Goal: Task Accomplishment & Management: Use online tool/utility

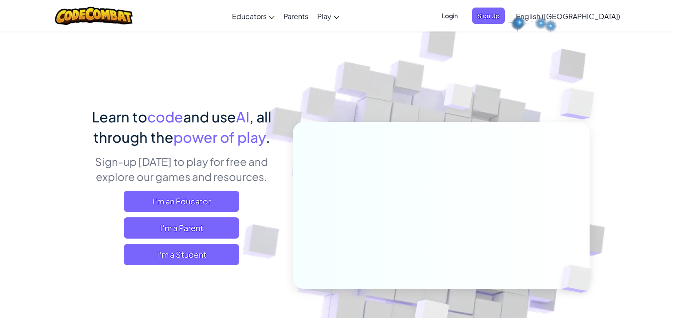
click at [463, 14] on span "Login" at bounding box center [450, 16] width 27 height 16
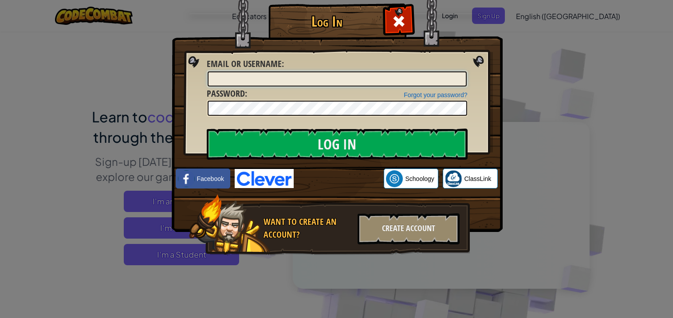
click at [399, 78] on input "Email or Username :" at bounding box center [337, 78] width 259 height 15
click at [207, 129] on input "Log In" at bounding box center [337, 144] width 261 height 31
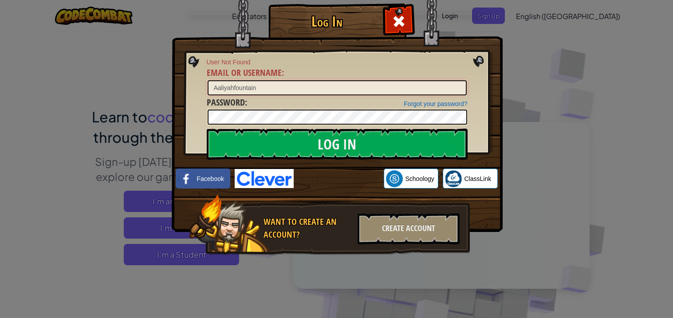
click at [216, 87] on input "Aaliyahfountain" at bounding box center [337, 87] width 259 height 15
click at [207, 129] on input "Log In" at bounding box center [337, 144] width 261 height 31
click at [232, 90] on input "Aaliyahfountain" at bounding box center [337, 87] width 259 height 15
click at [235, 89] on input "Aaliyahfountain" at bounding box center [337, 87] width 259 height 15
type input "AaliyahFountain"
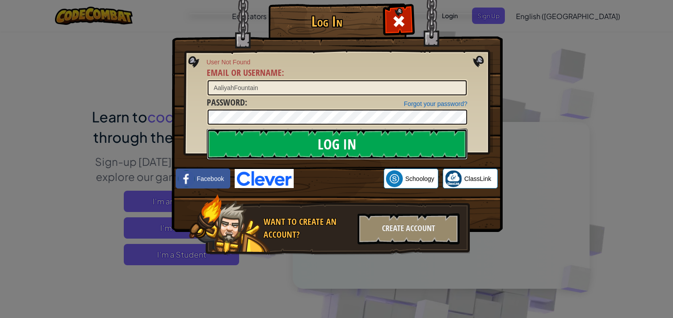
click at [256, 148] on input "Log In" at bounding box center [337, 144] width 261 height 31
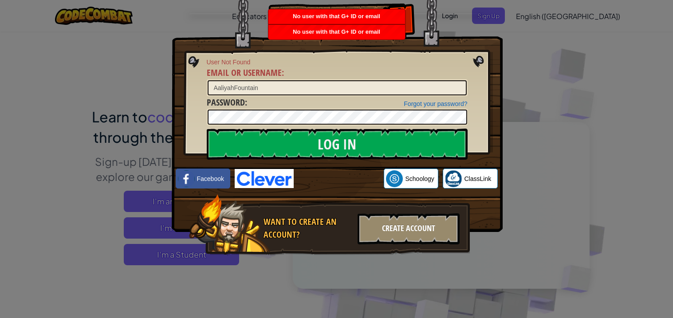
click at [390, 229] on div "Create Account" at bounding box center [409, 228] width 102 height 31
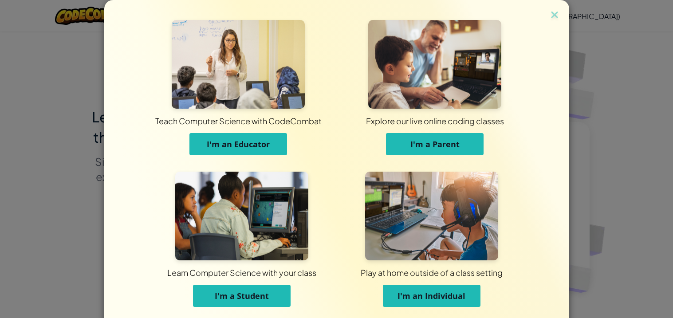
click at [257, 298] on span "I'm a Student" at bounding box center [242, 296] width 54 height 11
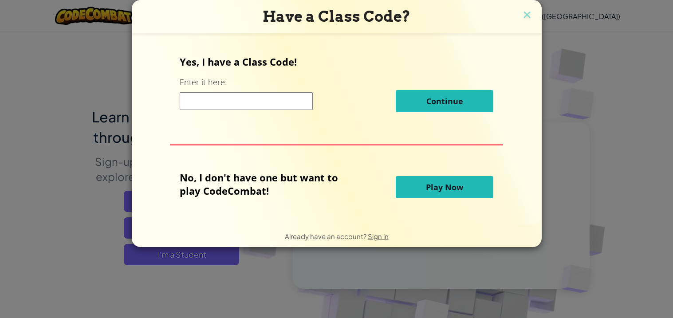
click at [198, 103] on input at bounding box center [246, 101] width 133 height 18
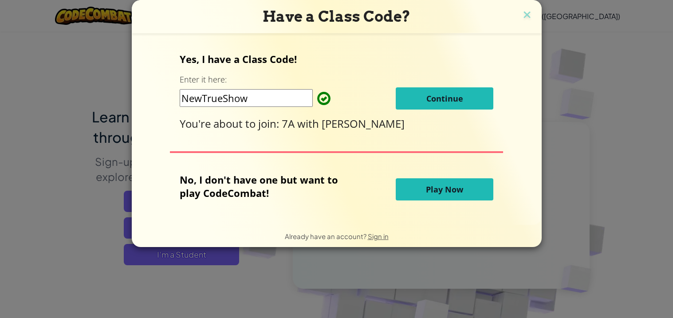
type input "NewTrueShow"
click at [413, 98] on button "Continue" at bounding box center [445, 98] width 98 height 22
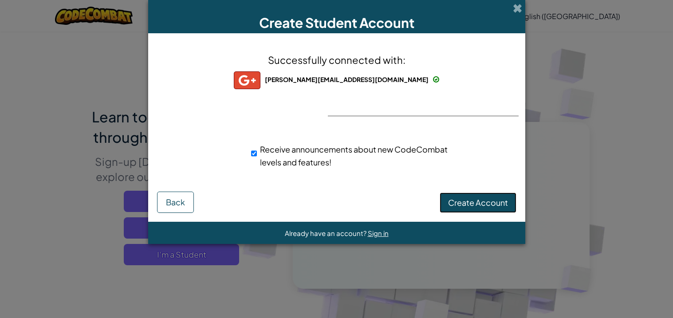
click at [476, 198] on span "Create Account" at bounding box center [478, 203] width 60 height 10
click at [470, 205] on button "Create Account" at bounding box center [478, 203] width 77 height 20
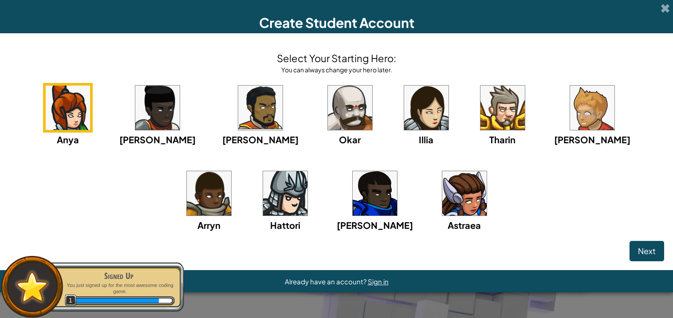
click at [443, 202] on img at bounding box center [465, 193] width 44 height 44
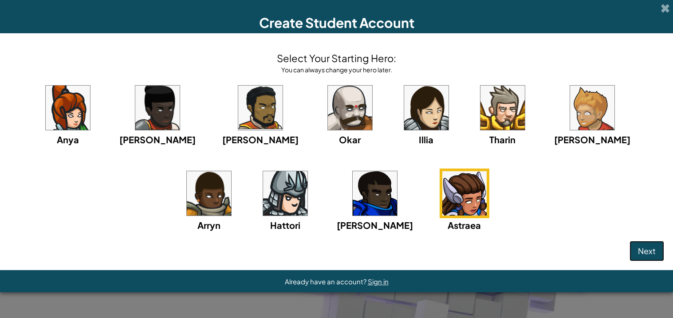
click at [655, 250] on span "Next" at bounding box center [647, 251] width 18 height 10
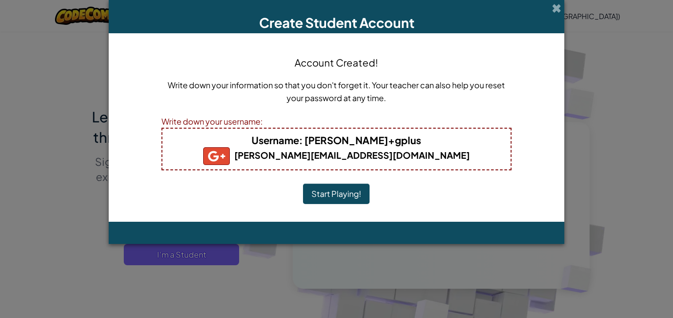
click at [395, 140] on b "Username : a.fountain+gplus" at bounding box center [337, 140] width 170 height 12
click at [404, 141] on h4 "Username : a.fountain+gplus" at bounding box center [336, 140] width 331 height 14
click at [353, 190] on button "Start Playing!" at bounding box center [336, 194] width 67 height 20
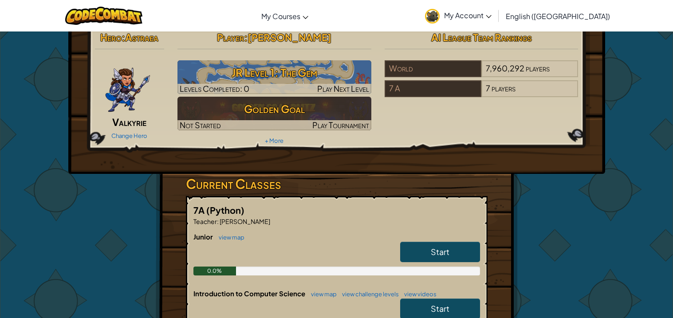
scroll to position [12, 0]
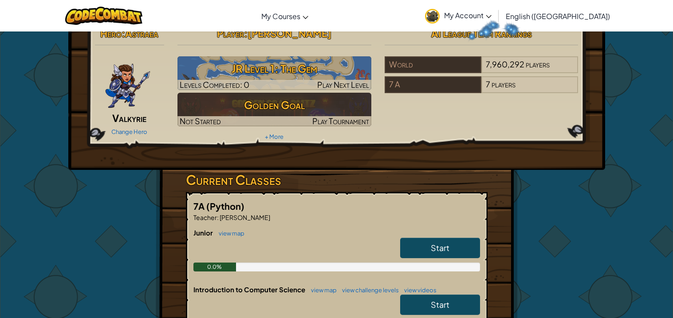
click at [496, 20] on link "My Account" at bounding box center [458, 16] width 75 height 28
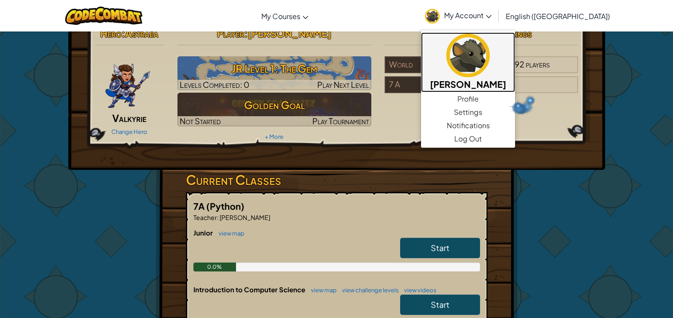
click at [515, 91] on link "[PERSON_NAME]" at bounding box center [468, 62] width 94 height 60
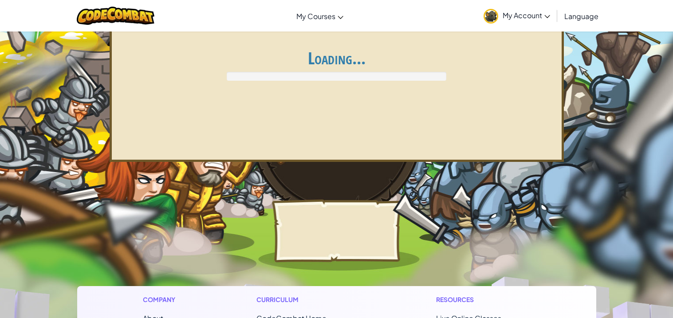
click at [520, 95] on div "Account Profile Heroes Unlocked 14 / 21 Level 1 Inventory Contributor Badges Cl…" at bounding box center [337, 95] width 455 height 133
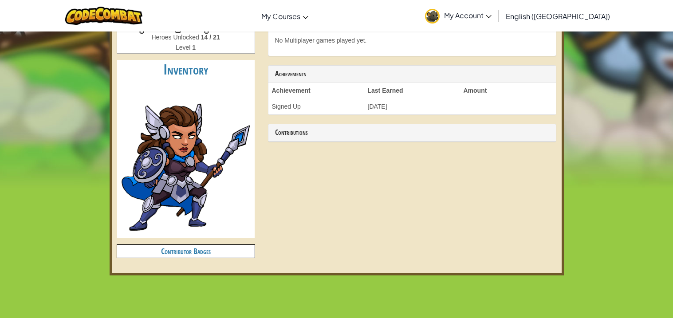
scroll to position [212, 0]
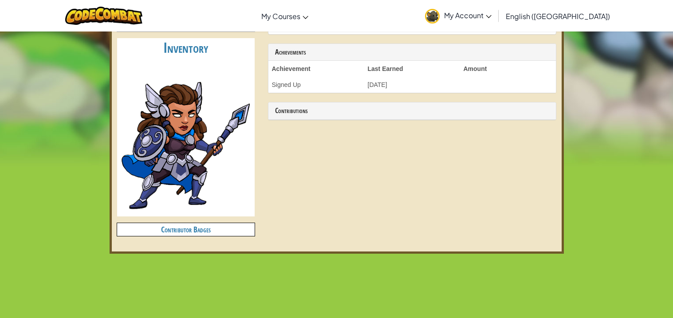
click at [198, 83] on img at bounding box center [185, 137] width 133 height 154
click at [95, 13] on img at bounding box center [104, 16] width 78 height 18
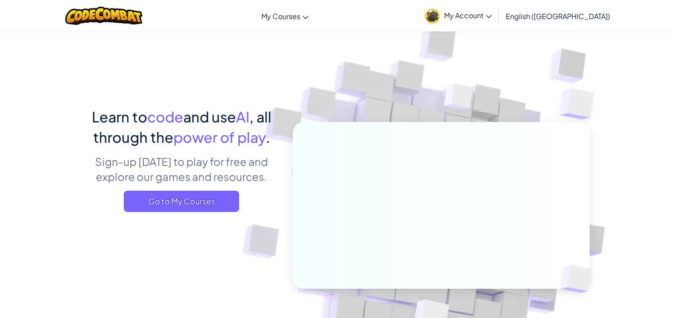
click at [495, 12] on link "My Account" at bounding box center [458, 16] width 75 height 28
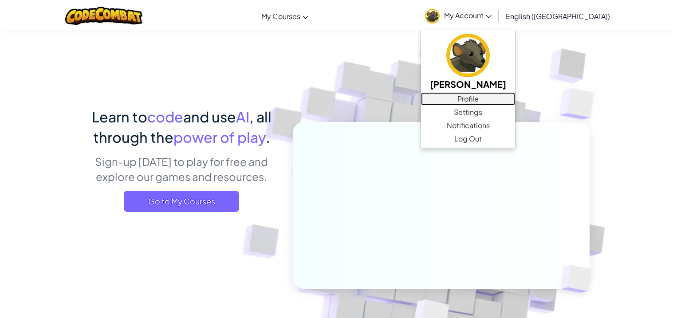
click at [509, 95] on link "Profile" at bounding box center [468, 98] width 94 height 13
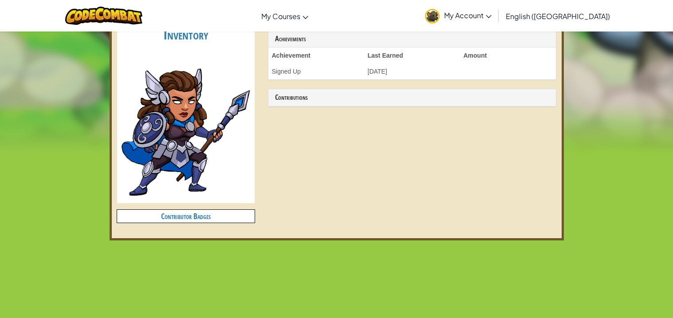
scroll to position [226, 0]
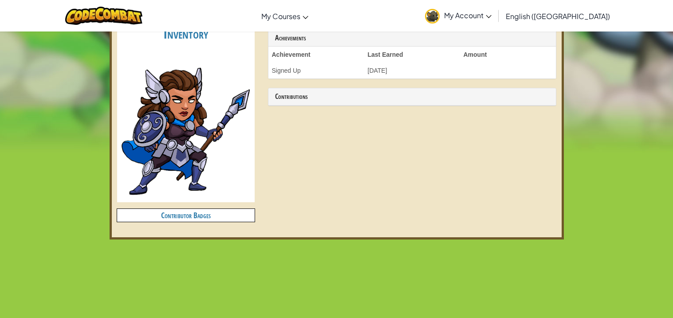
click at [206, 155] on img at bounding box center [185, 123] width 133 height 154
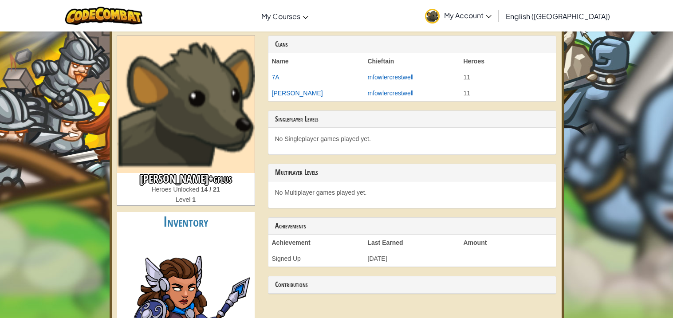
scroll to position [34, 0]
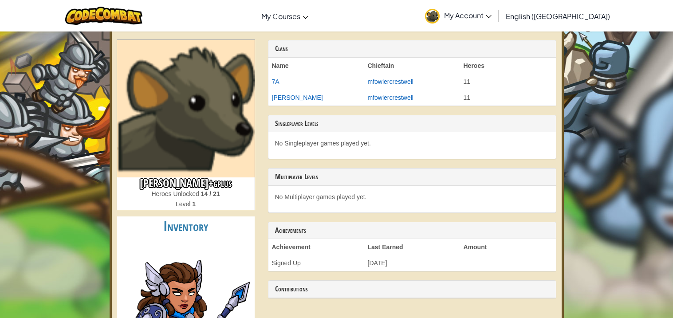
click at [492, 15] on span "My Account" at bounding box center [467, 15] width 47 height 9
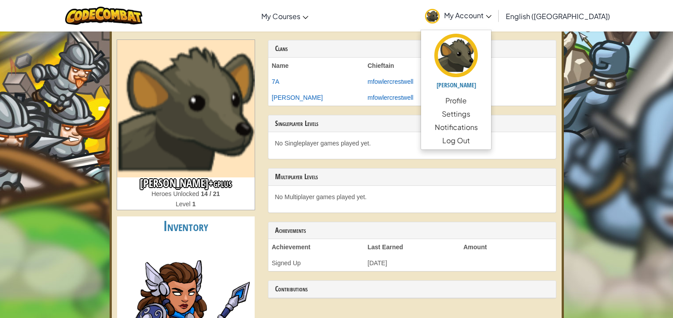
click at [325, 47] on h3 "Clans" at bounding box center [412, 49] width 274 height 8
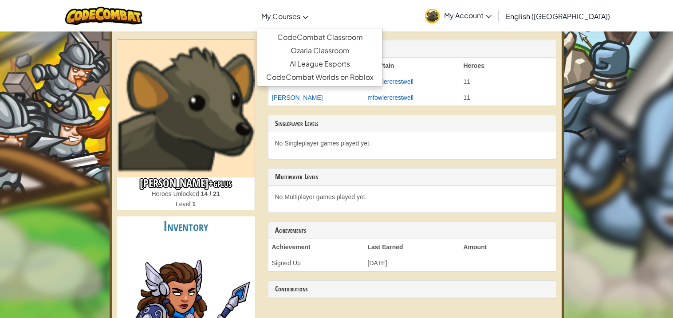
click at [309, 20] on link "My Courses" at bounding box center [285, 16] width 56 height 24
click at [331, 32] on link "CodeCombat Classroom" at bounding box center [319, 37] width 125 height 13
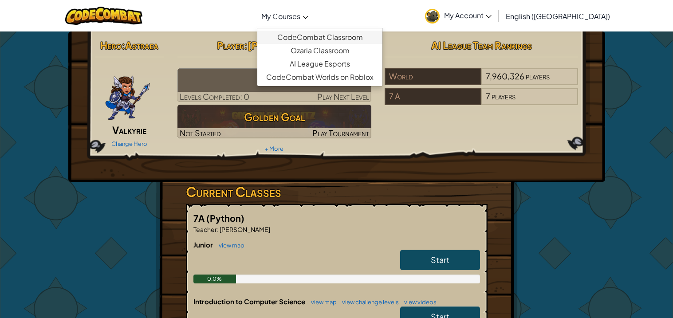
click at [300, 15] on span "My Courses" at bounding box center [280, 16] width 39 height 9
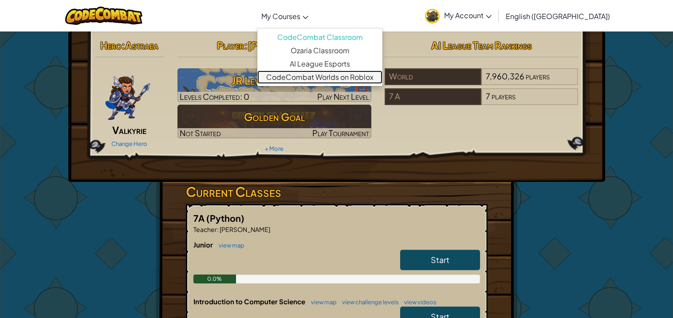
click at [338, 75] on link "CodeCombat Worlds on Roblox" at bounding box center [319, 77] width 125 height 13
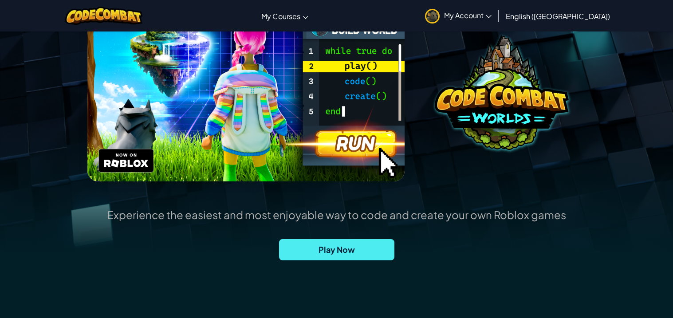
scroll to position [123, 0]
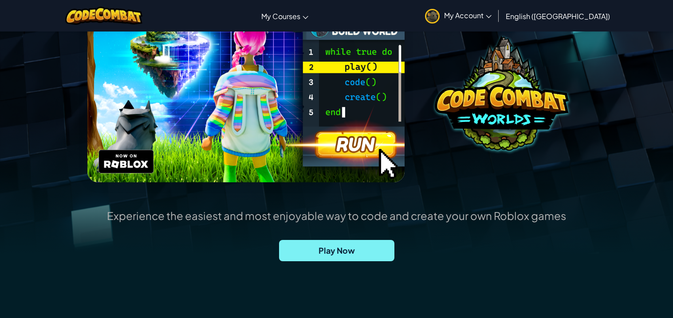
click at [373, 250] on span "Play Now" at bounding box center [336, 250] width 115 height 21
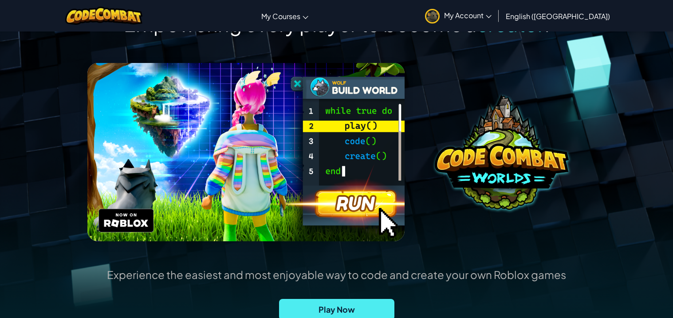
scroll to position [0, 0]
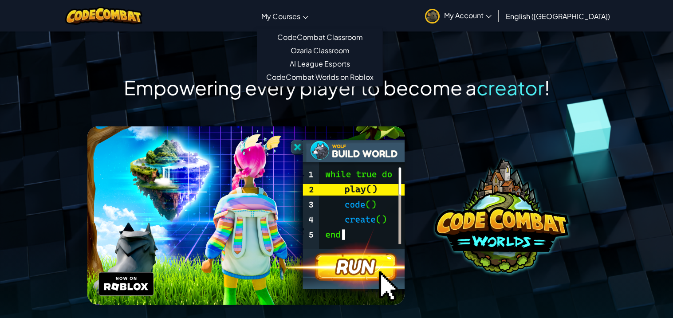
click at [300, 19] on span "My Courses" at bounding box center [280, 16] width 39 height 9
click at [333, 32] on link "CodeCombat Classroom" at bounding box center [319, 37] width 125 height 13
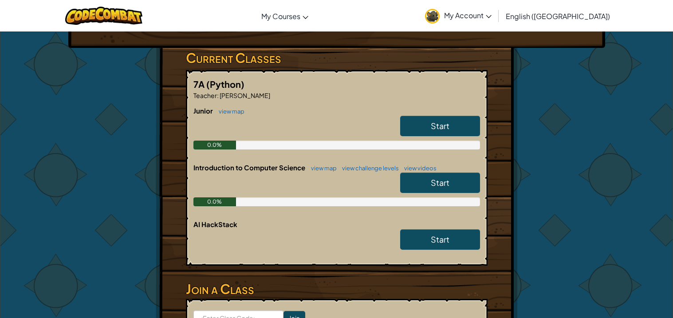
scroll to position [134, 0]
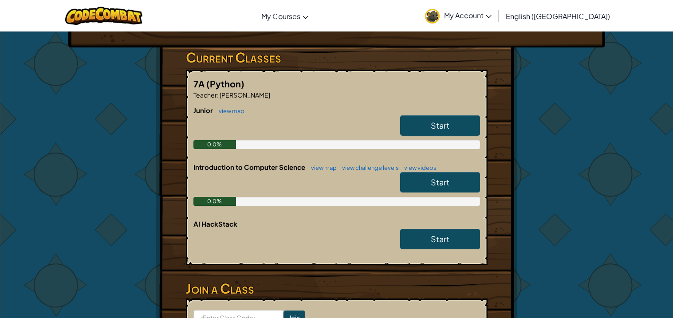
click at [419, 129] on link "Start" at bounding box center [440, 125] width 80 height 20
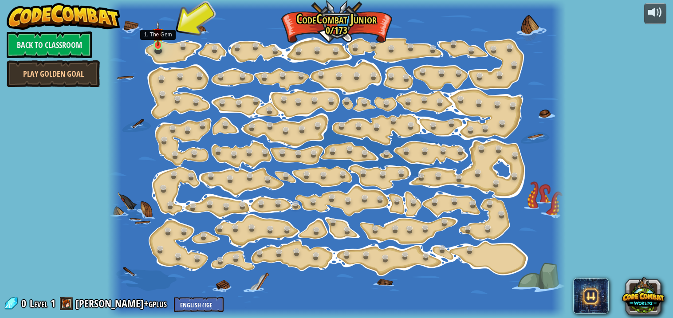
click at [159, 44] on img at bounding box center [158, 33] width 11 height 25
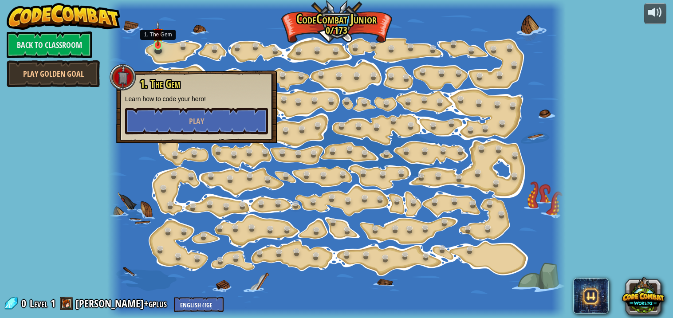
click at [159, 44] on img at bounding box center [158, 33] width 11 height 25
click at [187, 119] on button "Play" at bounding box center [196, 121] width 143 height 27
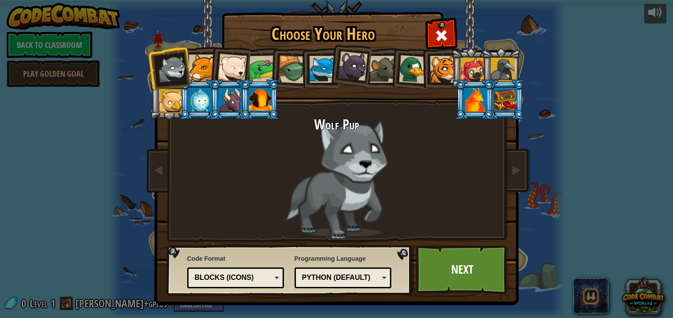
click at [327, 75] on div at bounding box center [322, 69] width 27 height 27
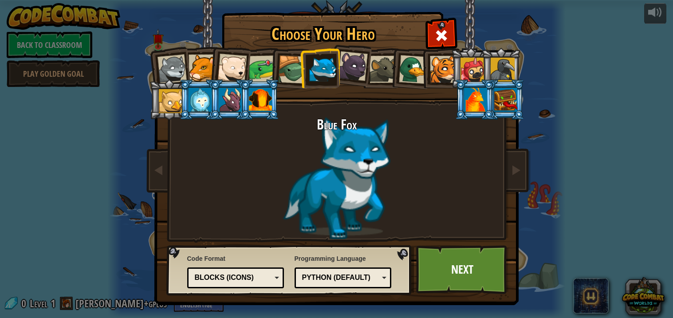
click at [389, 71] on div at bounding box center [383, 69] width 27 height 27
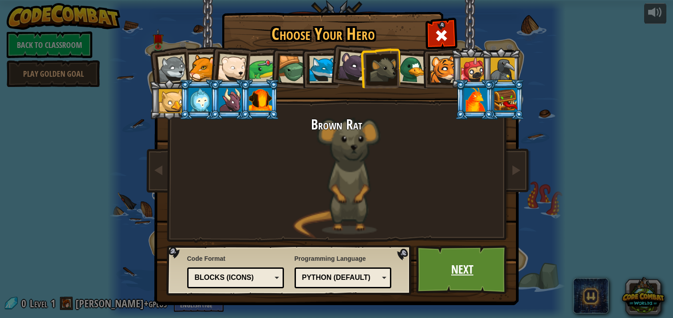
click at [450, 259] on link "Next" at bounding box center [462, 269] width 93 height 49
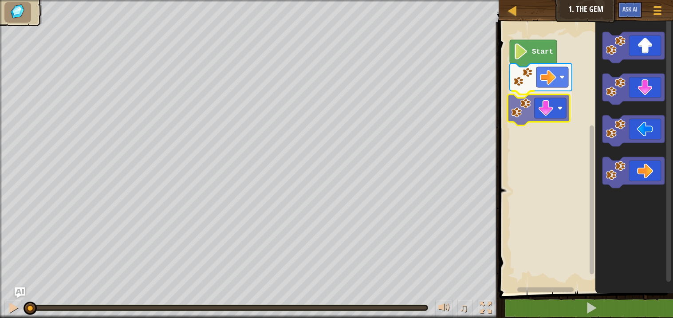
click at [542, 109] on div "Start" at bounding box center [585, 156] width 177 height 276
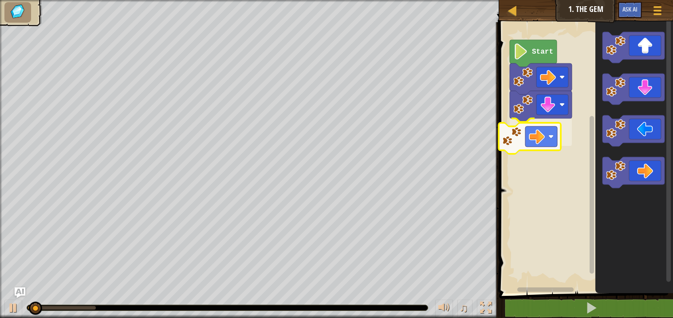
click at [523, 136] on div "Start" at bounding box center [585, 156] width 177 height 276
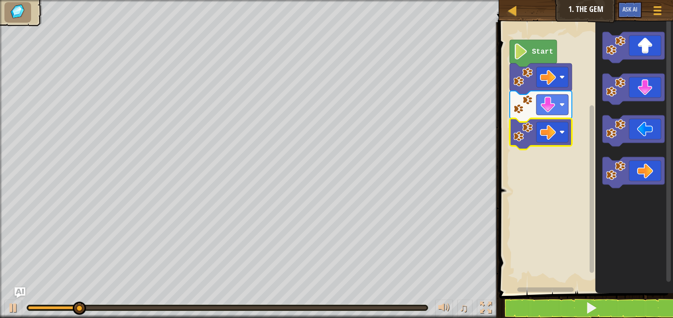
click at [528, 45] on icon "Blockly Workspace" at bounding box center [533, 53] width 47 height 27
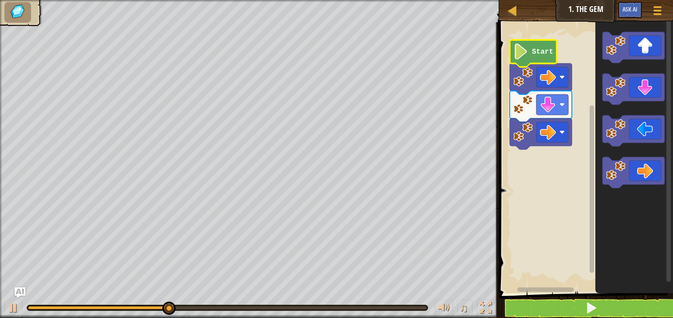
click at [528, 45] on icon "Blockly Workspace" at bounding box center [533, 53] width 47 height 27
click at [529, 46] on icon "Blockly Workspace" at bounding box center [533, 53] width 47 height 27
click at [527, 47] on image "Blockly Workspace" at bounding box center [521, 51] width 15 height 16
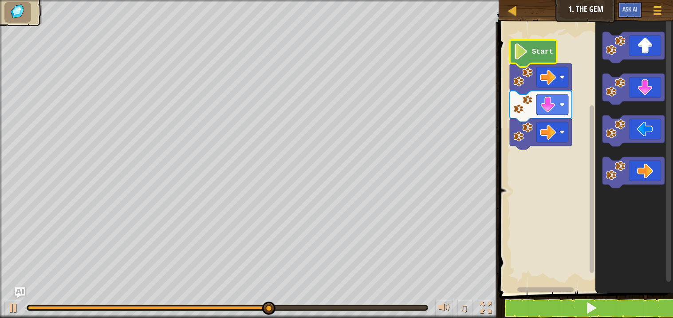
click at [527, 47] on image "Blockly Workspace" at bounding box center [521, 51] width 15 height 16
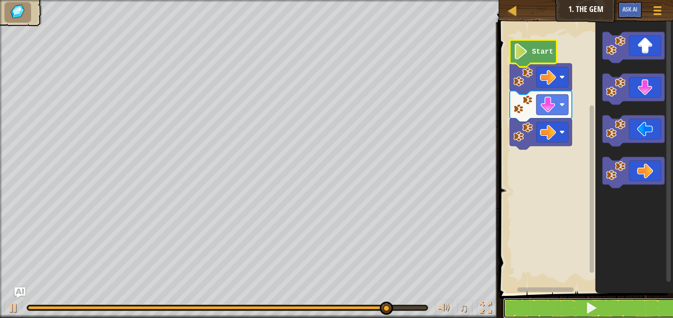
click at [548, 302] on button at bounding box center [591, 308] width 177 height 20
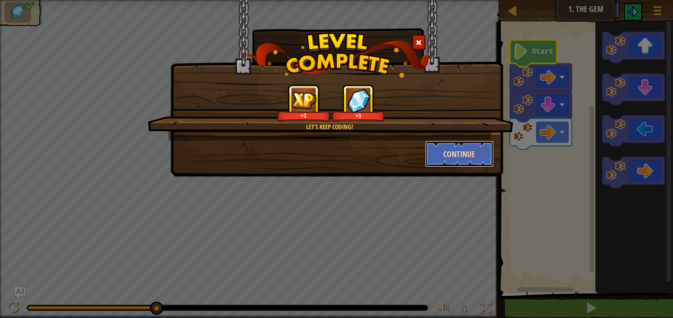
click at [453, 158] on button "Continue" at bounding box center [459, 154] width 69 height 27
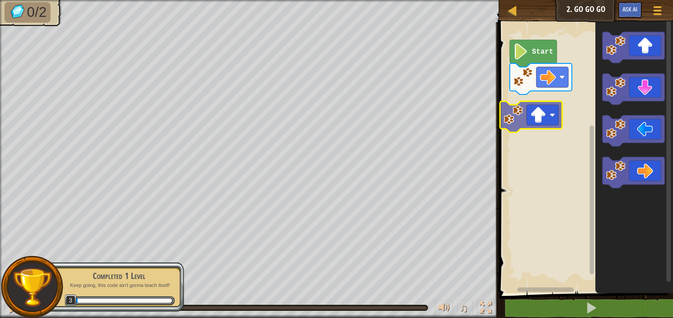
click at [533, 123] on div "Start" at bounding box center [585, 156] width 177 height 276
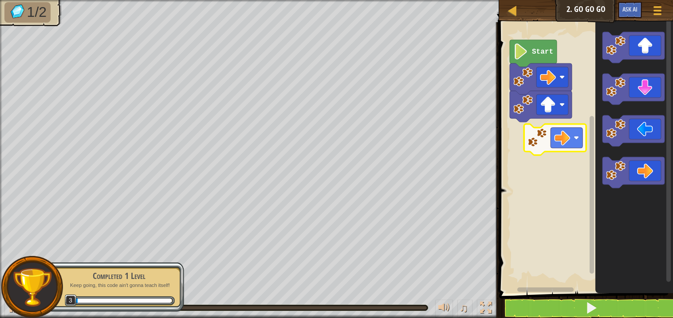
click at [533, 139] on div "Start" at bounding box center [585, 156] width 177 height 276
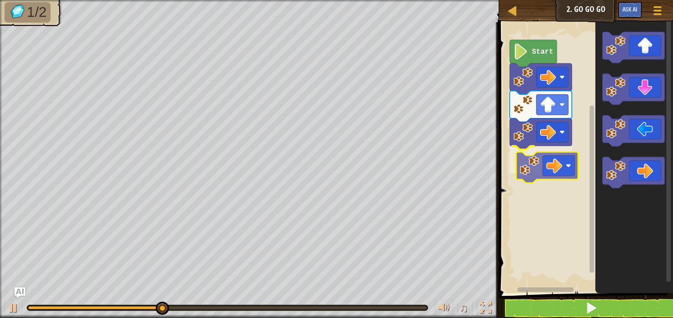
click at [544, 170] on div "Start" at bounding box center [585, 156] width 177 height 276
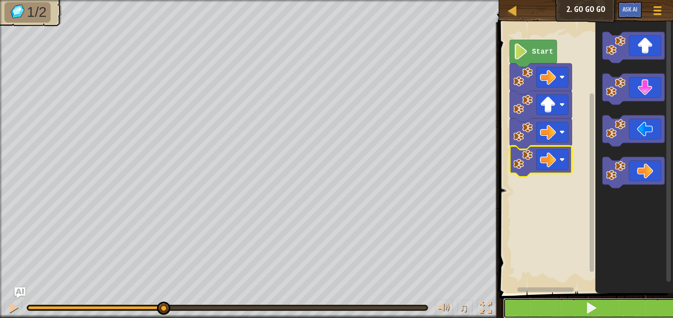
click at [550, 304] on button at bounding box center [591, 308] width 177 height 20
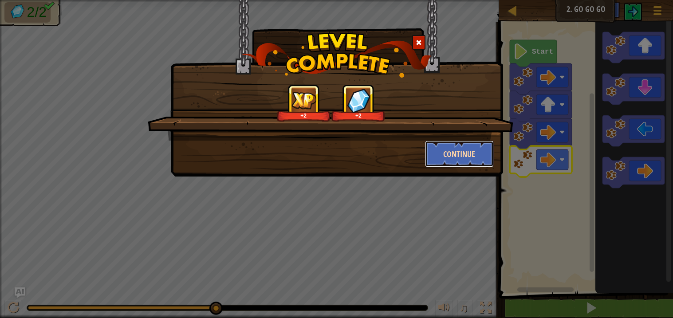
click at [451, 151] on button "Continue" at bounding box center [459, 154] width 69 height 27
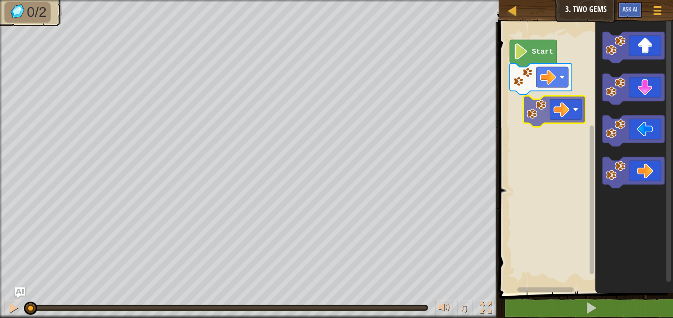
click at [541, 108] on div "Start" at bounding box center [585, 156] width 177 height 276
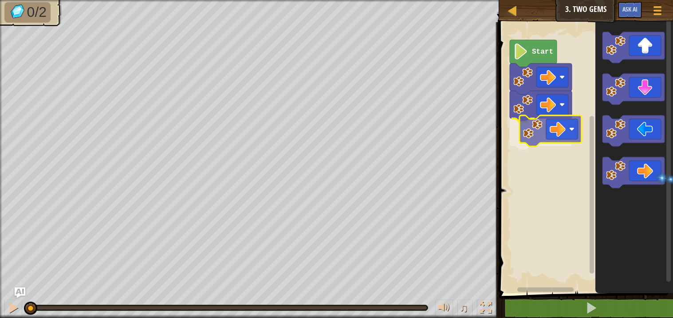
click at [565, 127] on div "Start" at bounding box center [585, 156] width 177 height 276
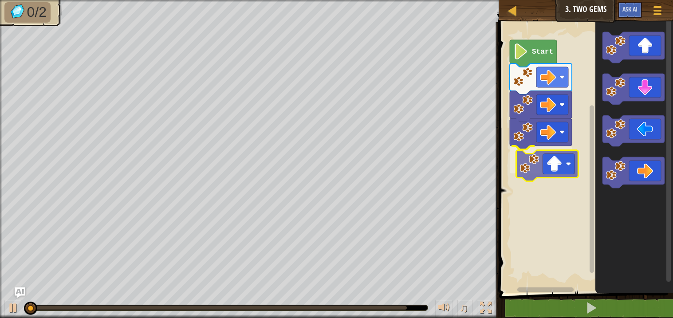
click at [559, 163] on div "Start" at bounding box center [585, 156] width 177 height 276
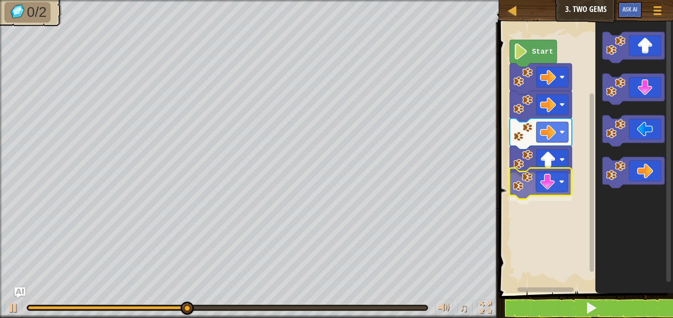
click at [557, 184] on div "Start" at bounding box center [585, 156] width 177 height 276
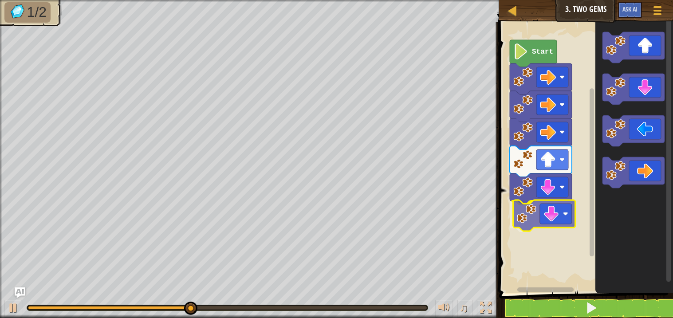
click at [532, 213] on div "Start" at bounding box center [585, 156] width 177 height 276
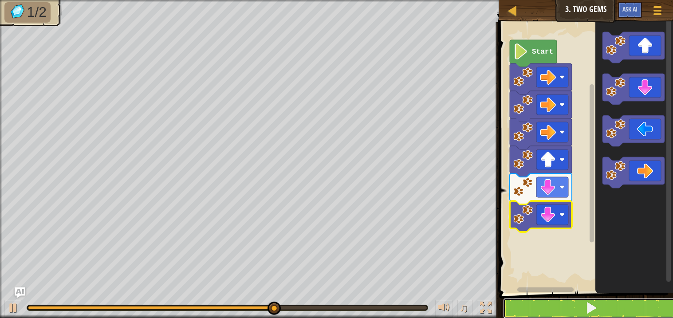
click at [542, 305] on button at bounding box center [591, 308] width 177 height 20
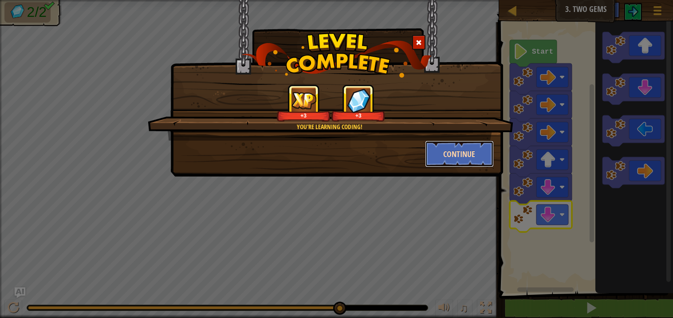
click at [454, 142] on button "Continue" at bounding box center [459, 154] width 69 height 27
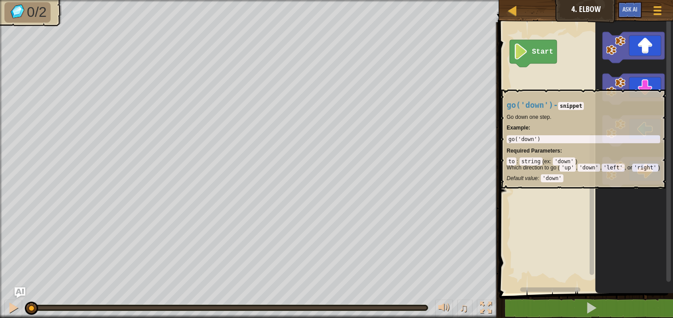
click at [539, 0] on body "Map Junior 4. Elbow Game Menu Ask AI 1 הההההההההההההההההההההההההההההההההההההההה…" at bounding box center [336, 0] width 673 height 0
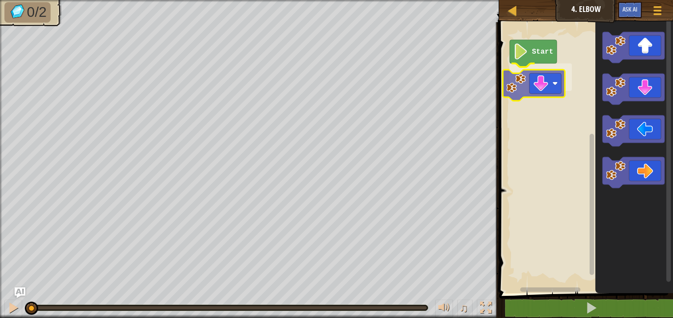
click at [538, 83] on div "Start" at bounding box center [585, 156] width 177 height 276
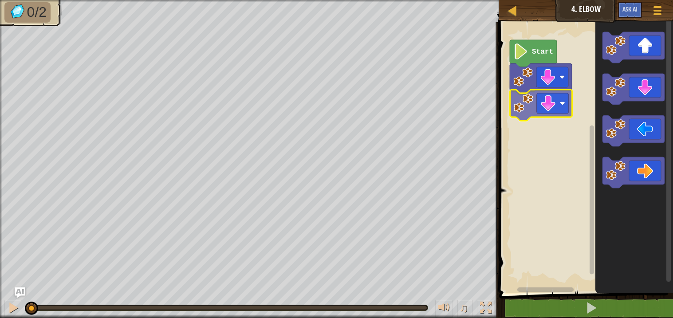
click at [521, 113] on div "Start" at bounding box center [585, 156] width 177 height 276
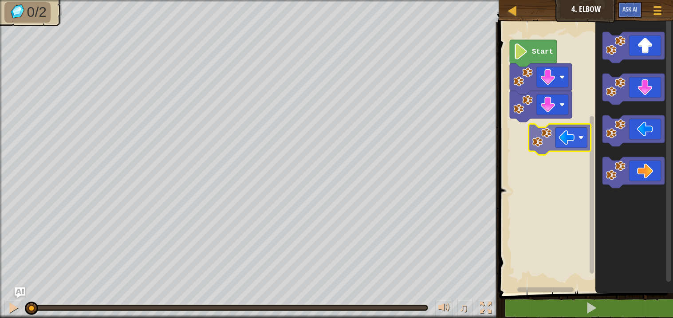
click at [531, 137] on div "Start" at bounding box center [585, 156] width 177 height 276
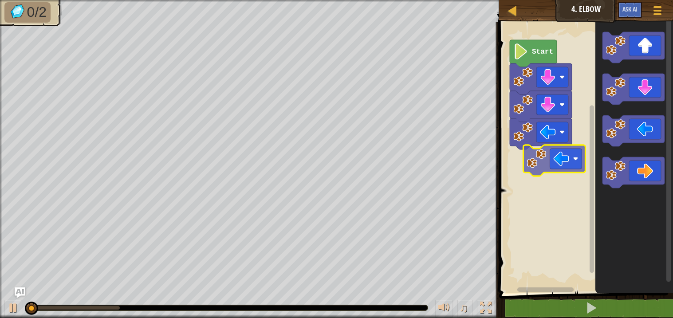
click at [529, 166] on div "Start" at bounding box center [585, 156] width 177 height 276
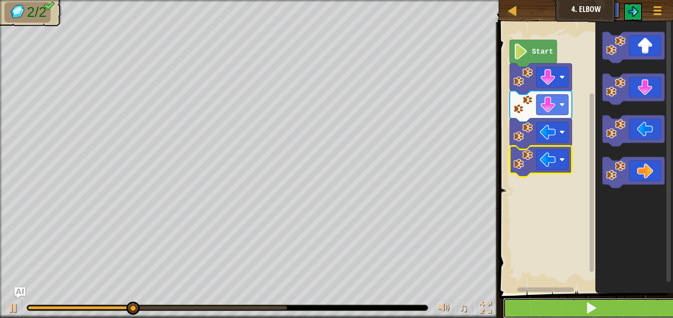
click at [540, 306] on button at bounding box center [591, 308] width 177 height 20
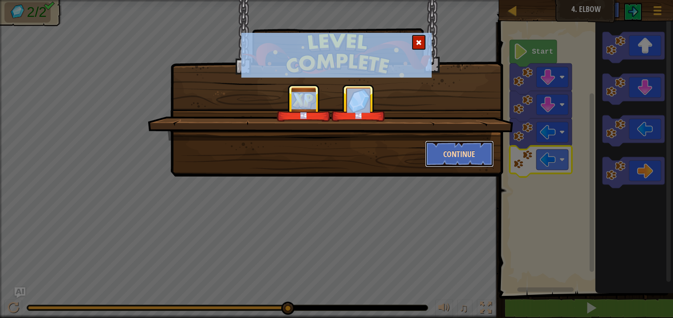
click at [460, 149] on button "Continue" at bounding box center [459, 154] width 69 height 27
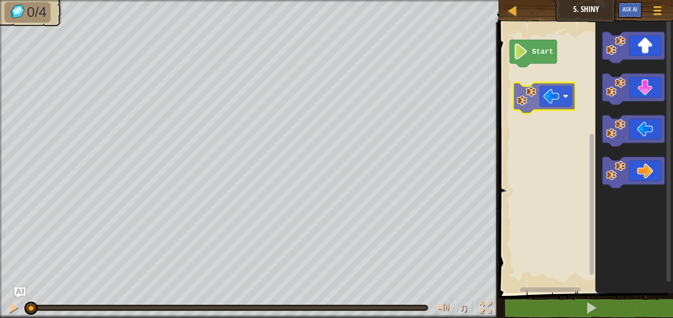
click at [534, 107] on div "Start" at bounding box center [585, 156] width 177 height 276
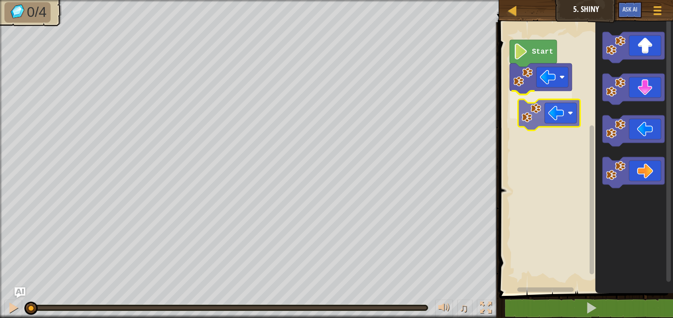
click at [539, 120] on div "Start" at bounding box center [585, 156] width 177 height 276
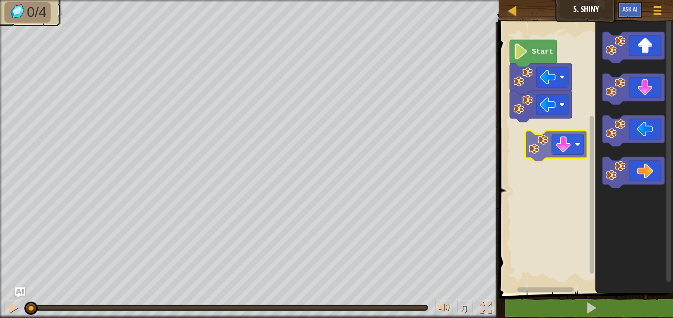
click at [558, 147] on div "Start" at bounding box center [585, 156] width 177 height 276
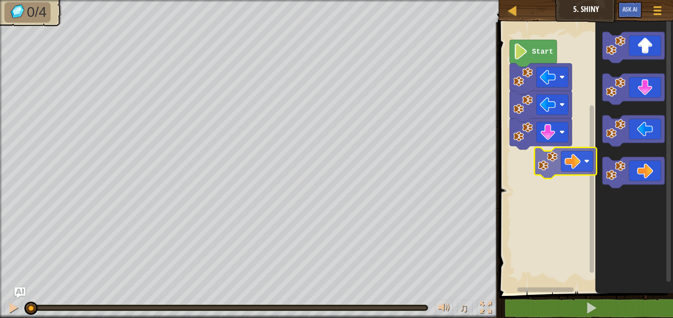
click at [545, 165] on div "Start" at bounding box center [585, 156] width 177 height 276
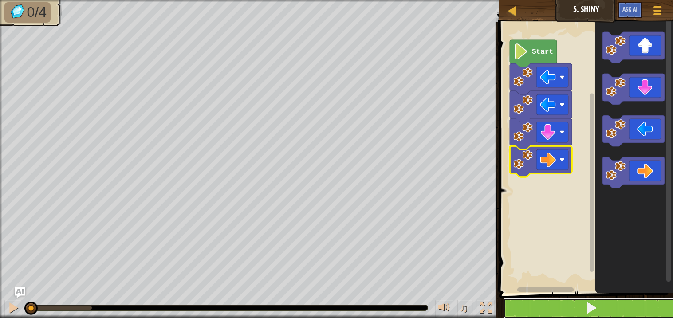
click at [540, 301] on button at bounding box center [591, 308] width 177 height 20
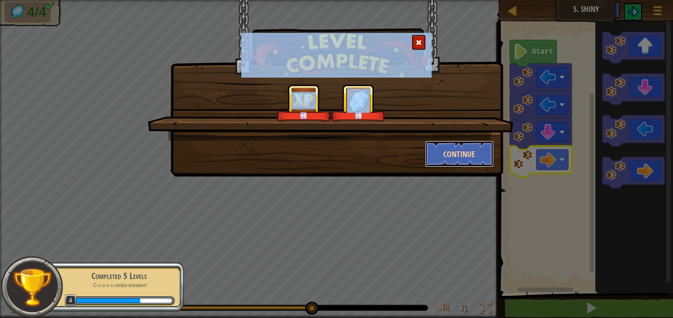
click at [467, 151] on button "Continue" at bounding box center [459, 154] width 69 height 27
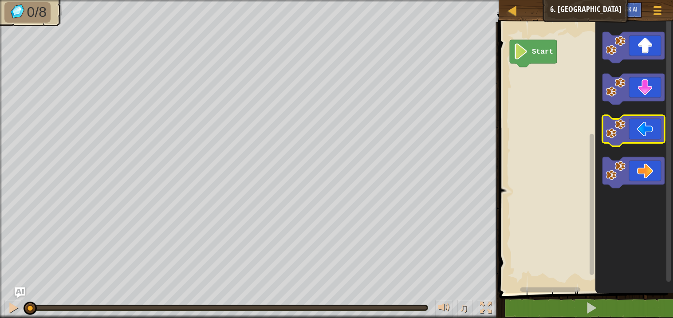
click at [626, 124] on icon "Blockly Workspace" at bounding box center [634, 130] width 62 height 31
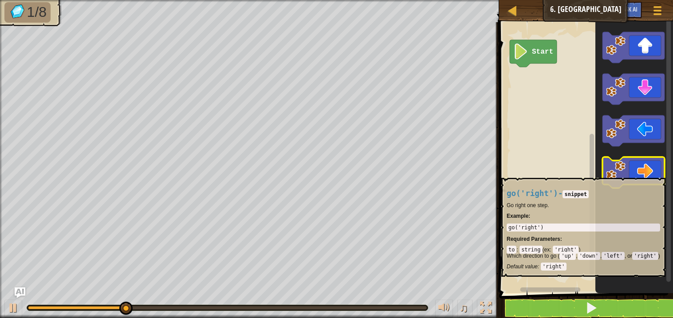
click at [620, 173] on image "Blockly Workspace" at bounding box center [616, 171] width 20 height 20
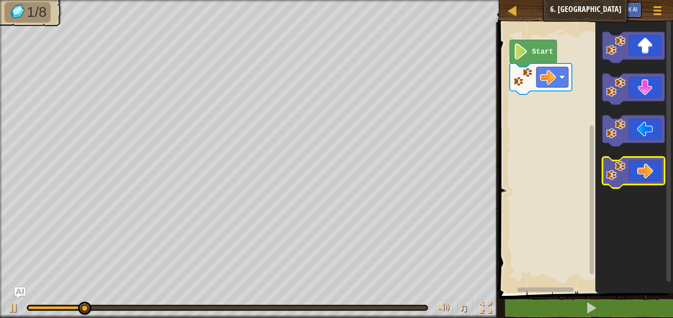
click at [620, 173] on image "Blockly Workspace" at bounding box center [616, 171] width 20 height 20
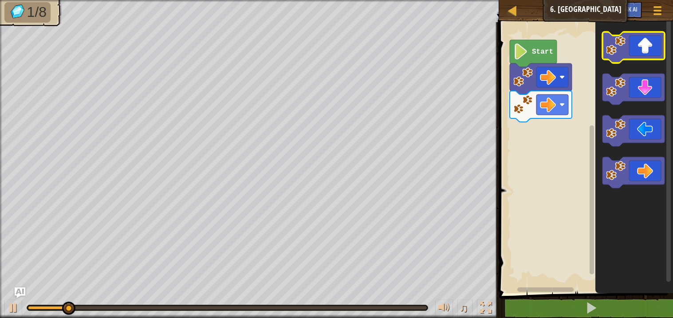
click at [628, 60] on rect "Blockly Workspace" at bounding box center [634, 47] width 62 height 31
click at [620, 55] on icon "Blockly Workspace" at bounding box center [634, 47] width 62 height 31
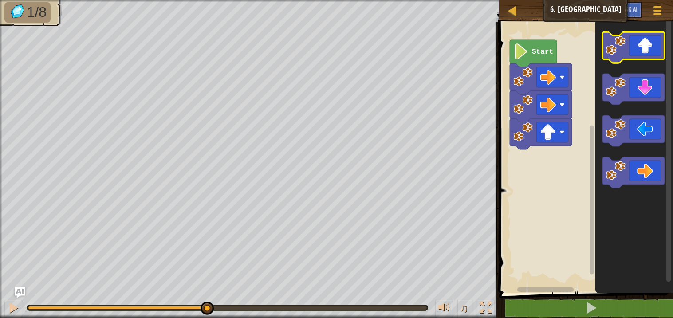
click at [620, 55] on icon "Blockly Workspace" at bounding box center [634, 47] width 62 height 31
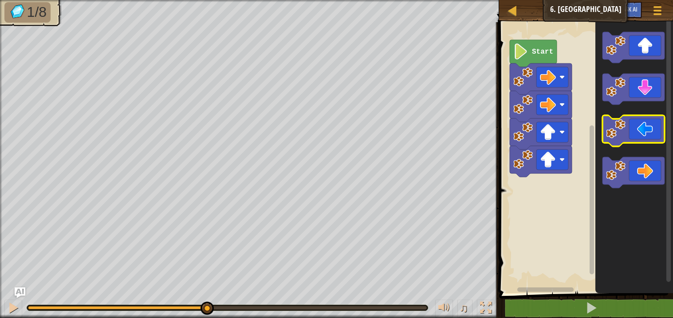
click at [632, 133] on icon "Blockly Workspace" at bounding box center [634, 130] width 62 height 31
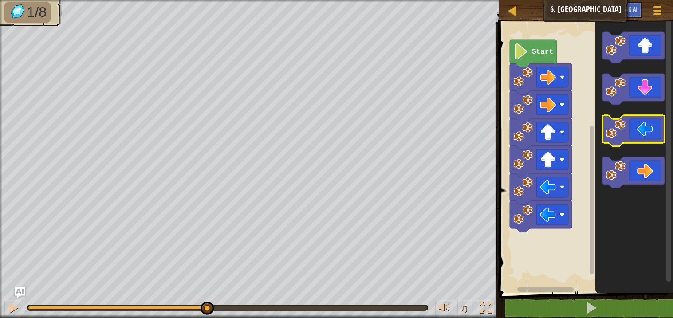
click at [632, 133] on icon "Blockly Workspace" at bounding box center [634, 130] width 62 height 31
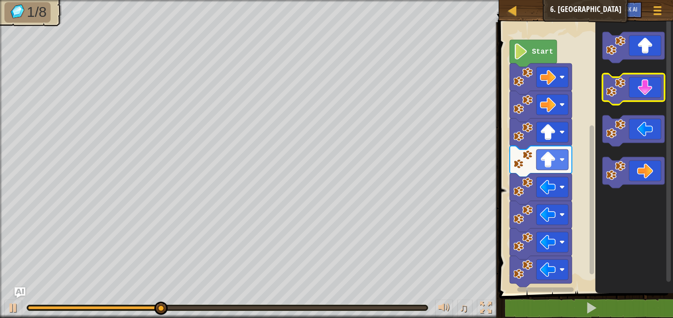
click at [628, 97] on icon "Blockly Workspace" at bounding box center [634, 89] width 62 height 31
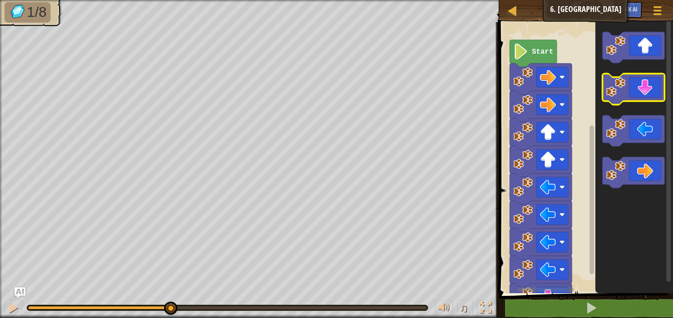
click at [628, 97] on icon "Blockly Workspace" at bounding box center [634, 89] width 62 height 31
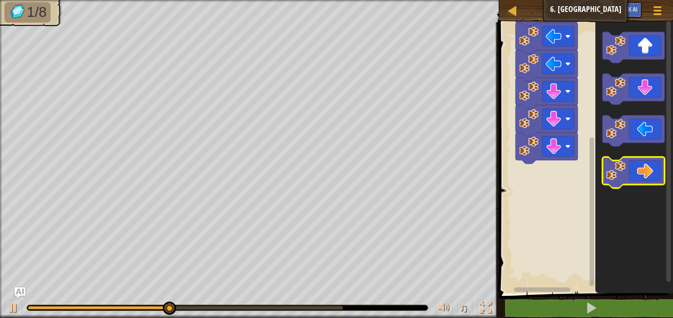
click at [627, 161] on icon "Blockly Workspace" at bounding box center [634, 172] width 62 height 31
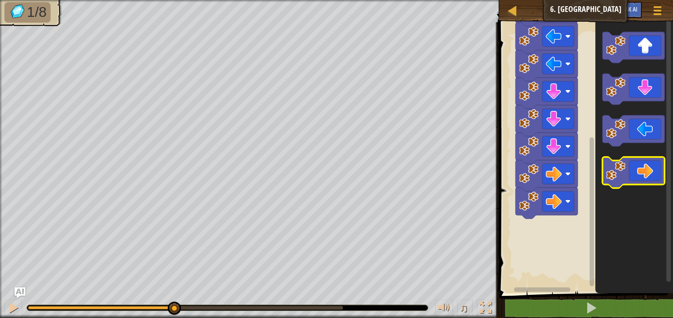
click at [630, 160] on icon "Blockly Workspace" at bounding box center [634, 172] width 62 height 31
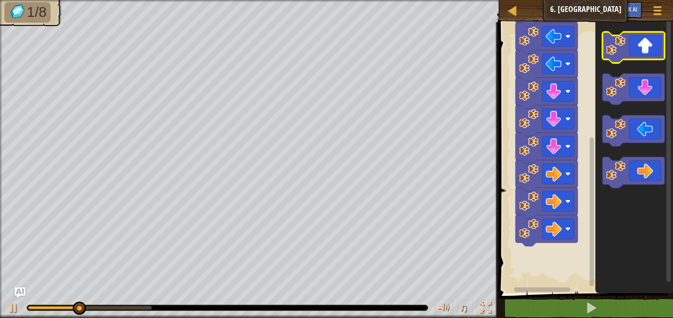
click at [632, 57] on icon "Blockly Workspace" at bounding box center [634, 47] width 62 height 31
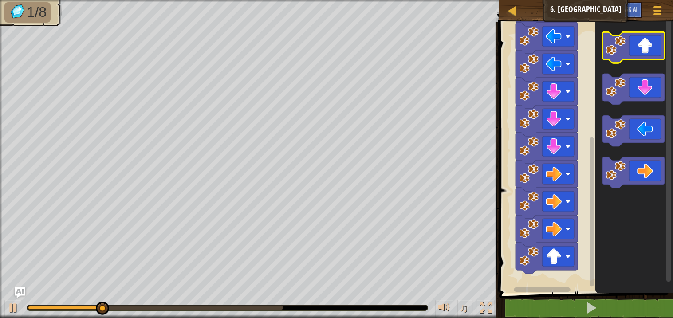
click at [632, 57] on icon "Blockly Workspace" at bounding box center [634, 47] width 62 height 31
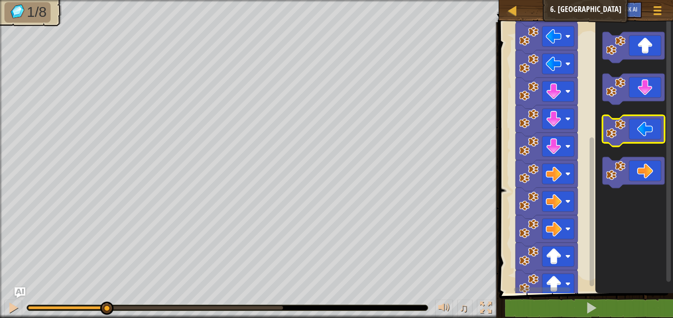
click at [624, 122] on image "Blockly Workspace" at bounding box center [616, 129] width 20 height 20
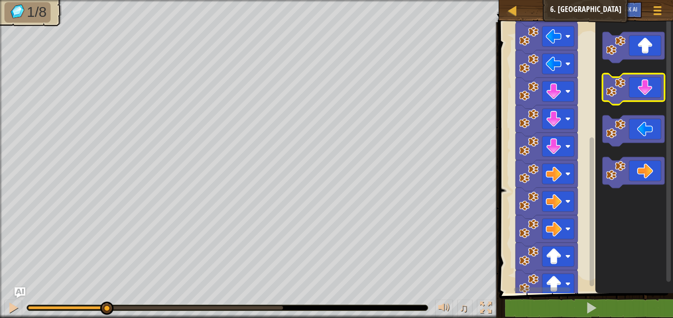
click at [630, 86] on icon "Blockly Workspace" at bounding box center [634, 89] width 62 height 31
click at [630, 87] on icon "Blockly Workspace" at bounding box center [634, 89] width 62 height 31
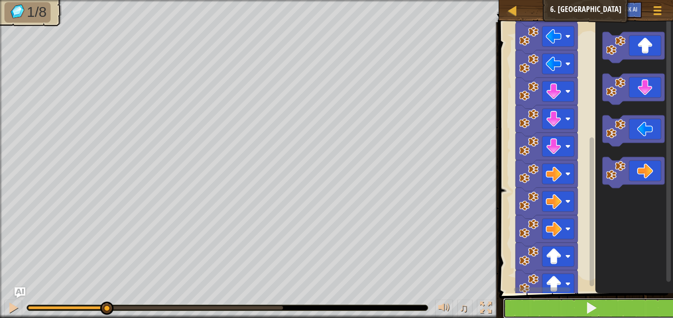
click at [598, 302] on button at bounding box center [591, 308] width 177 height 20
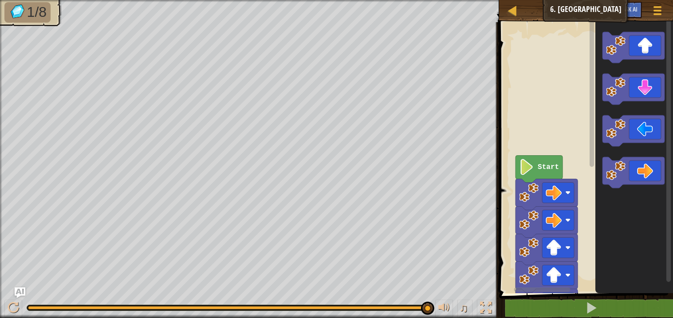
click at [528, 167] on image "Blockly Workspace" at bounding box center [526, 167] width 15 height 16
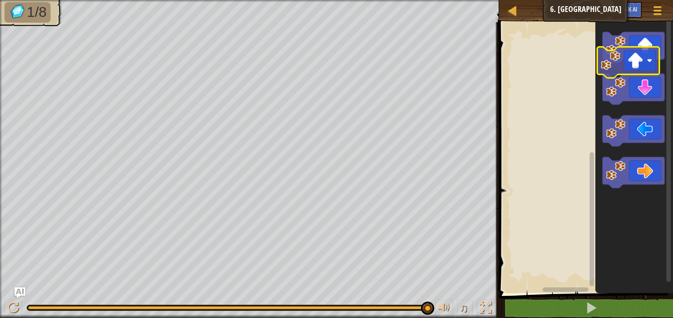
click at [621, 66] on icon "Blockly Workspace" at bounding box center [635, 156] width 78 height 276
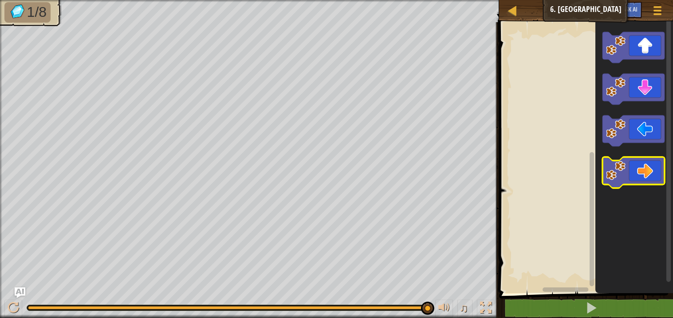
click at [612, 172] on image "Blockly Workspace" at bounding box center [616, 171] width 20 height 20
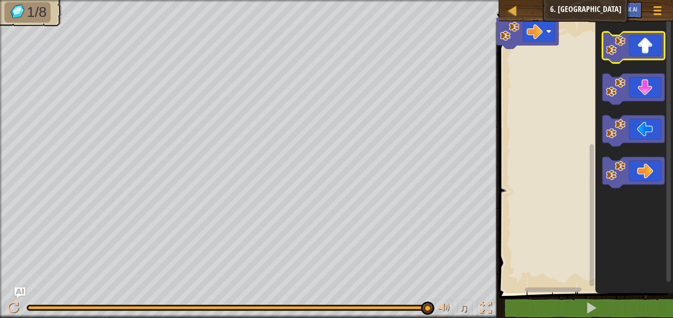
click at [626, 43] on icon "Blockly Workspace" at bounding box center [634, 47] width 62 height 31
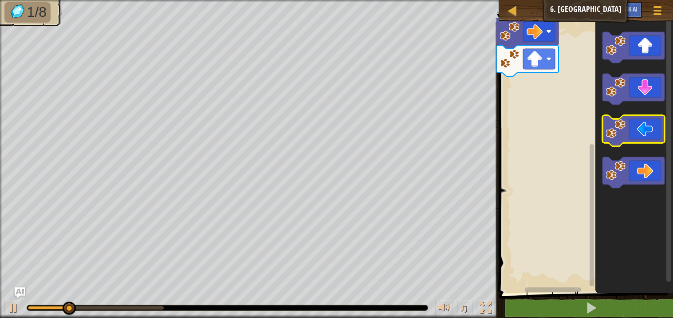
click at [632, 123] on icon "Blockly Workspace" at bounding box center [634, 130] width 62 height 31
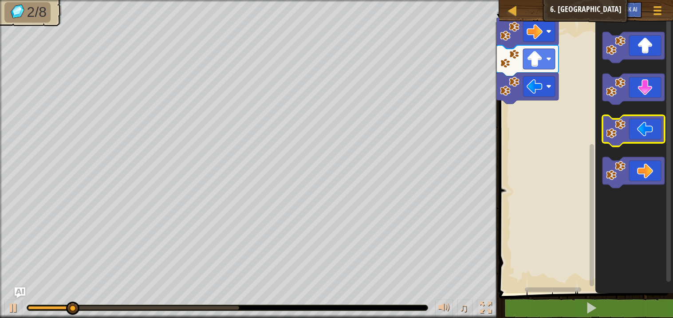
click at [632, 123] on icon "Blockly Workspace" at bounding box center [634, 130] width 62 height 31
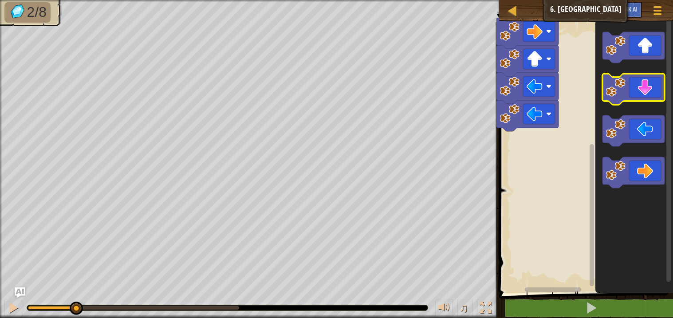
click at [628, 95] on icon "Blockly Workspace" at bounding box center [634, 89] width 62 height 31
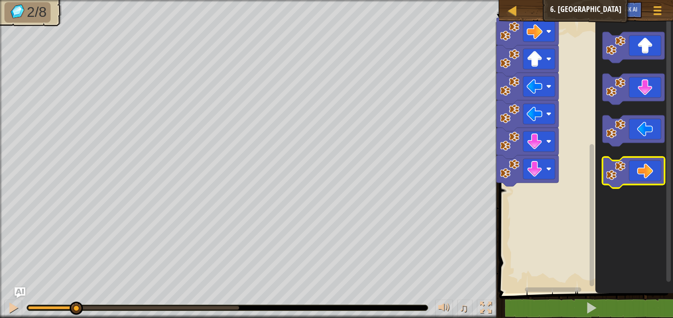
click at [627, 163] on icon "Blockly Workspace" at bounding box center [634, 172] width 62 height 31
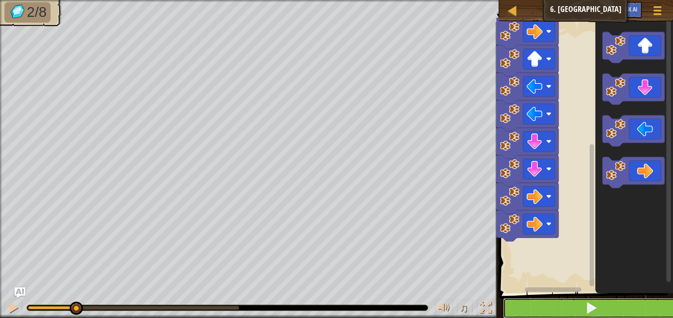
click at [570, 302] on button at bounding box center [591, 308] width 177 height 20
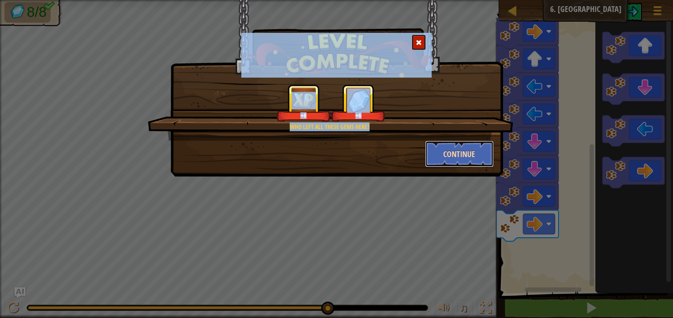
click at [446, 150] on button "Continue" at bounding box center [459, 154] width 69 height 27
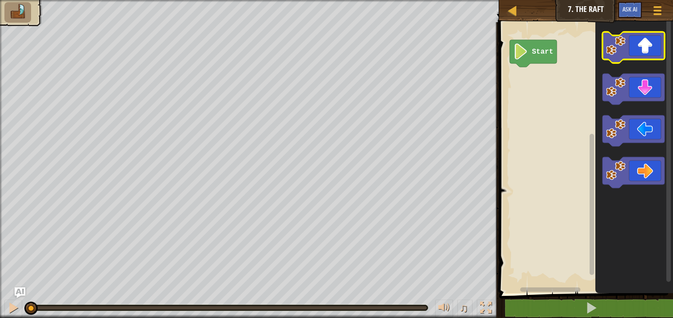
click at [619, 52] on image "Blockly Workspace" at bounding box center [616, 46] width 20 height 20
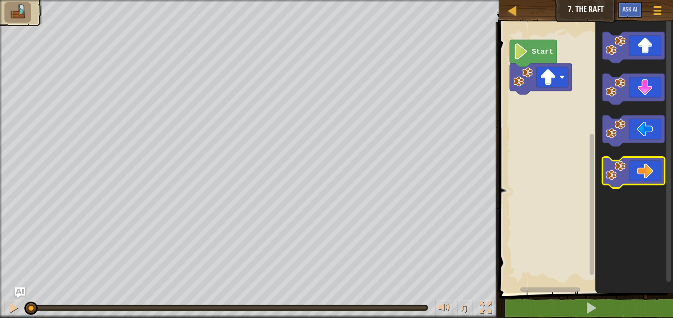
click at [610, 171] on image "Blockly Workspace" at bounding box center [616, 171] width 20 height 20
click at [610, 172] on image "Blockly Workspace" at bounding box center [616, 171] width 20 height 20
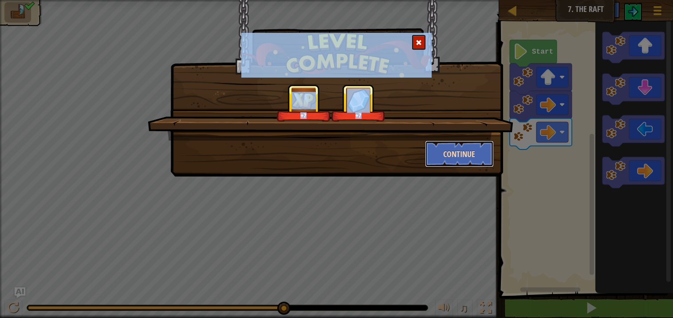
click at [457, 142] on button "Continue" at bounding box center [459, 154] width 69 height 27
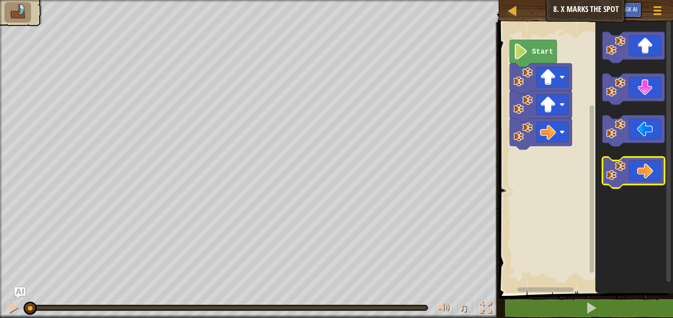
click at [627, 169] on icon "Blockly Workspace" at bounding box center [634, 172] width 62 height 31
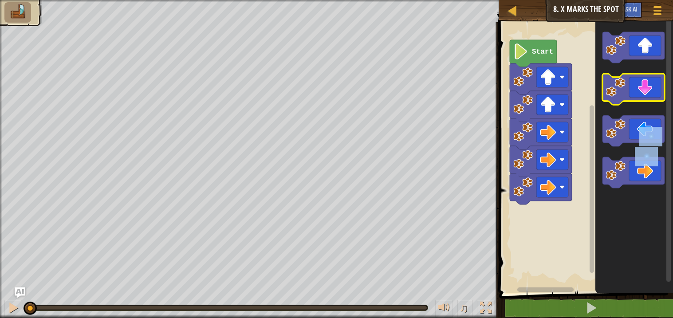
click at [630, 100] on icon "Blockly Workspace" at bounding box center [634, 89] width 62 height 31
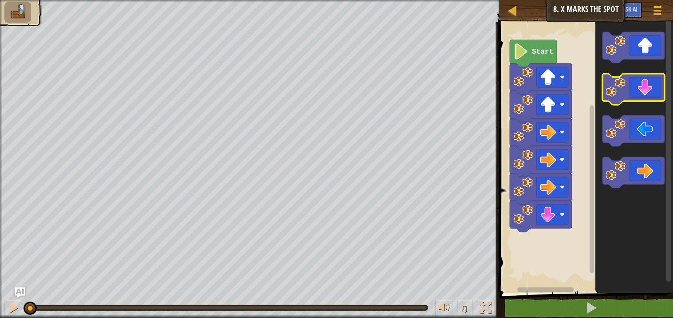
click at [630, 100] on icon "Blockly Workspace" at bounding box center [634, 89] width 62 height 31
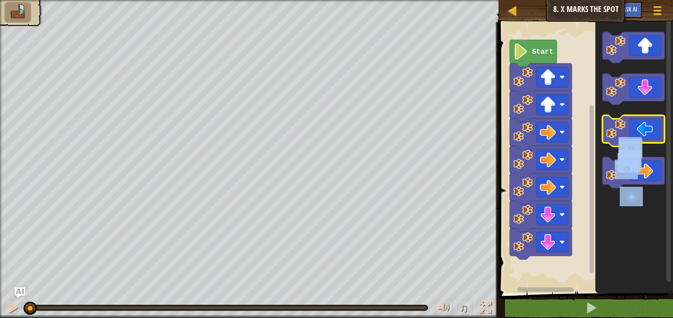
click at [618, 137] on image "Blockly Workspace" at bounding box center [616, 129] width 20 height 20
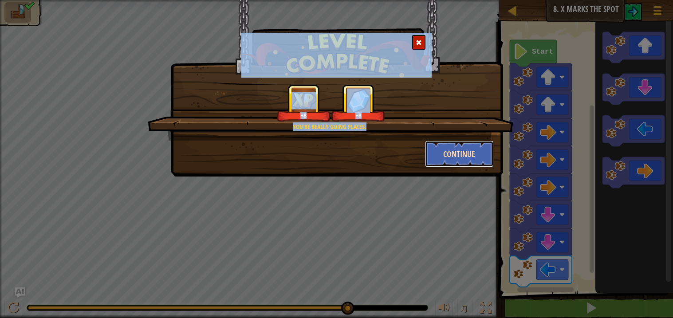
click at [459, 145] on button "Continue" at bounding box center [459, 154] width 69 height 27
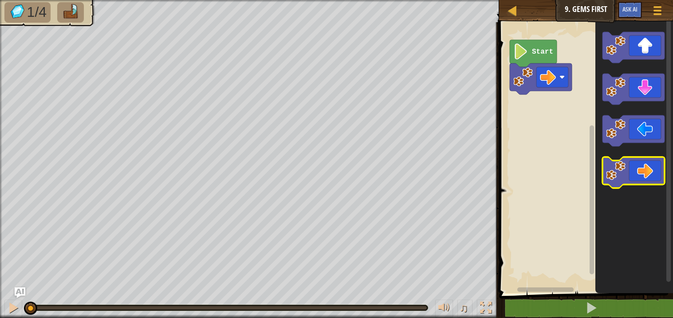
click at [628, 166] on icon "Blockly Workspace" at bounding box center [634, 172] width 62 height 31
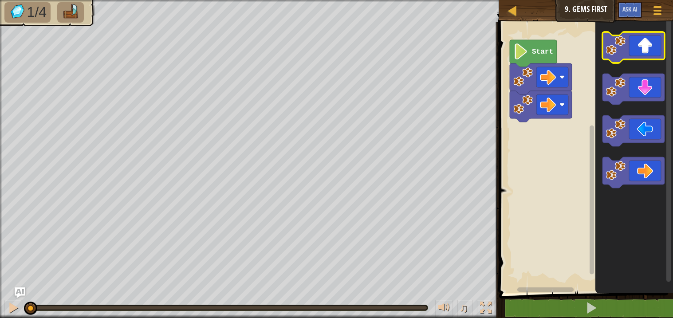
click at [642, 47] on icon "Blockly Workspace" at bounding box center [634, 47] width 62 height 31
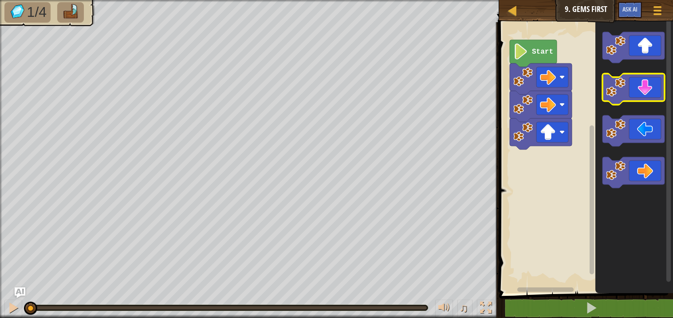
click at [632, 95] on icon "Blockly Workspace" at bounding box center [634, 89] width 62 height 31
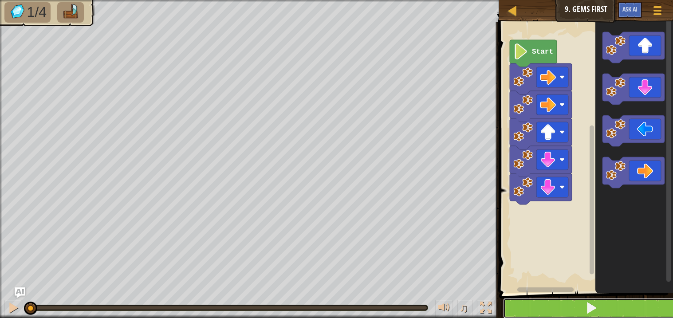
click at [589, 305] on span at bounding box center [591, 308] width 12 height 12
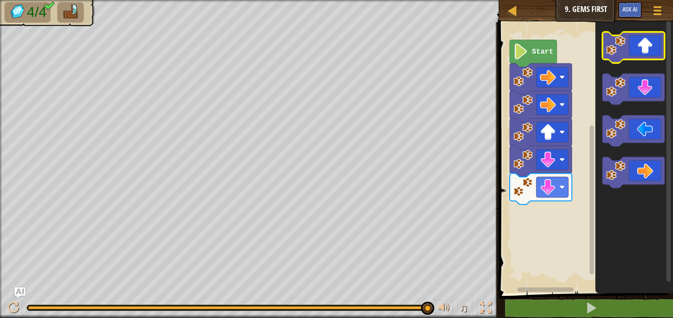
click at [637, 45] on icon "Blockly Workspace" at bounding box center [634, 47] width 62 height 31
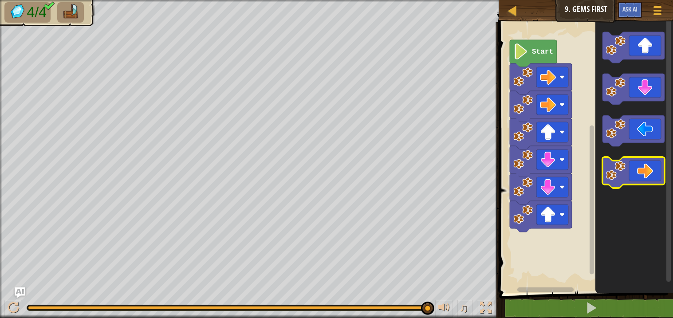
click at [632, 169] on icon "Blockly Workspace" at bounding box center [634, 172] width 62 height 31
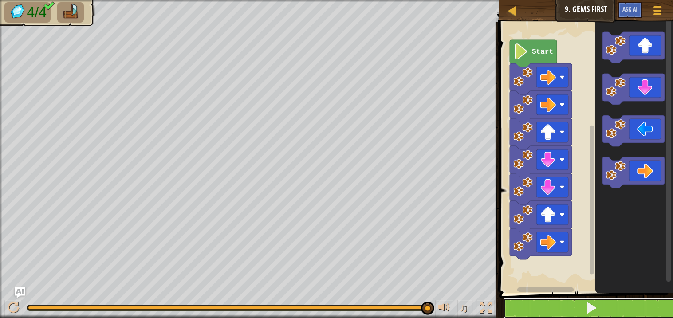
click at [570, 306] on button at bounding box center [591, 308] width 177 height 20
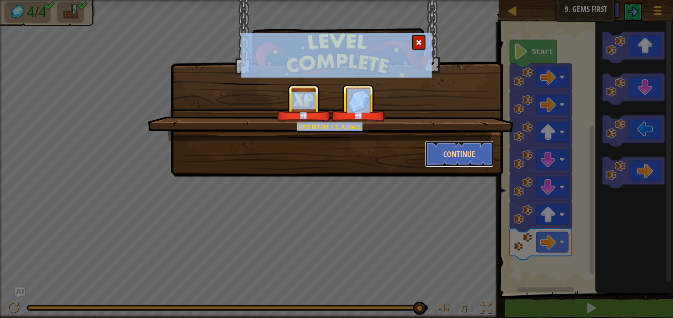
click at [445, 156] on button "Continue" at bounding box center [459, 154] width 69 height 27
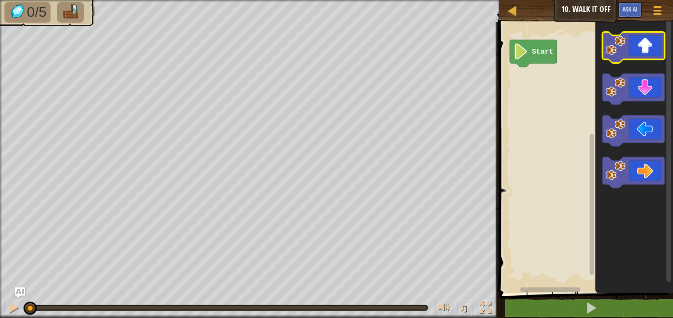
click at [644, 45] on icon "Blockly Workspace" at bounding box center [634, 47] width 62 height 31
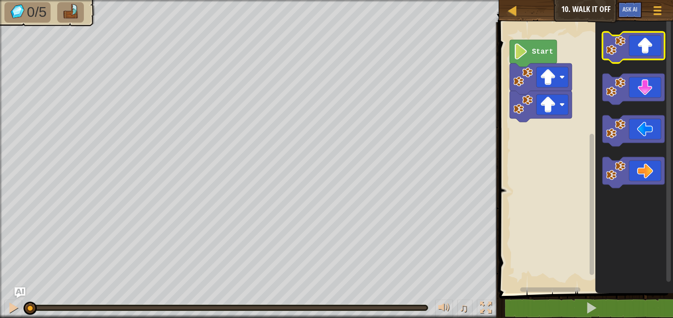
click at [646, 45] on icon "Blockly Workspace" at bounding box center [634, 47] width 62 height 31
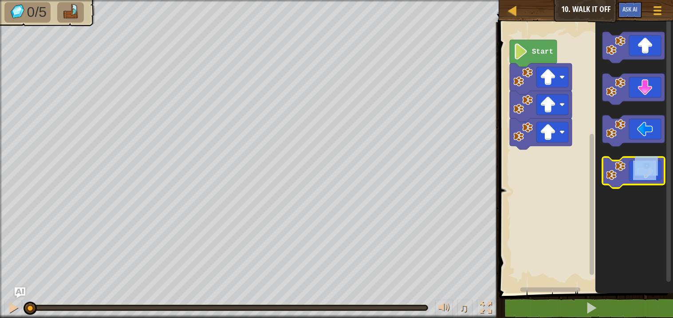
click at [632, 161] on icon "Blockly Workspace" at bounding box center [634, 172] width 62 height 31
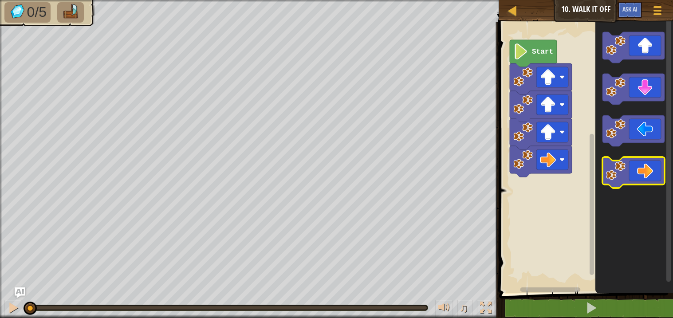
click at [634, 160] on icon "Blockly Workspace" at bounding box center [634, 172] width 62 height 31
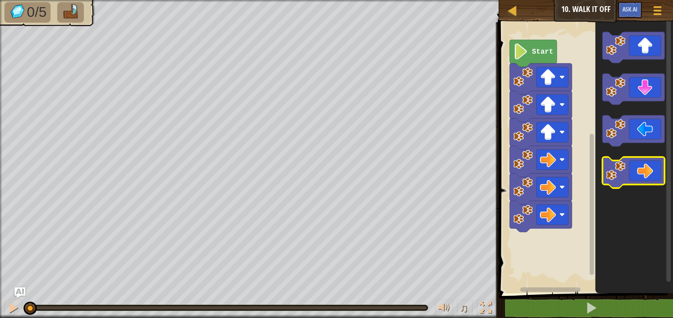
click at [634, 160] on icon "Blockly Workspace" at bounding box center [634, 172] width 62 height 31
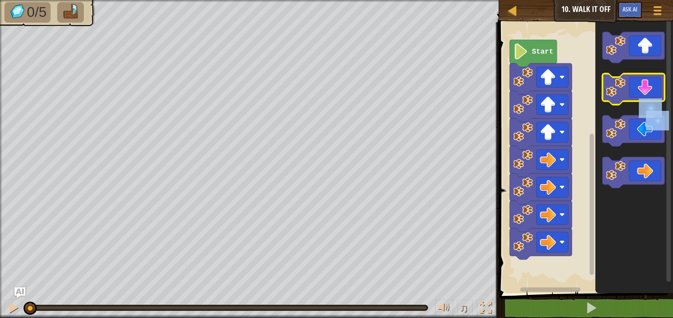
click at [640, 99] on icon "Blockly Workspace" at bounding box center [634, 89] width 62 height 31
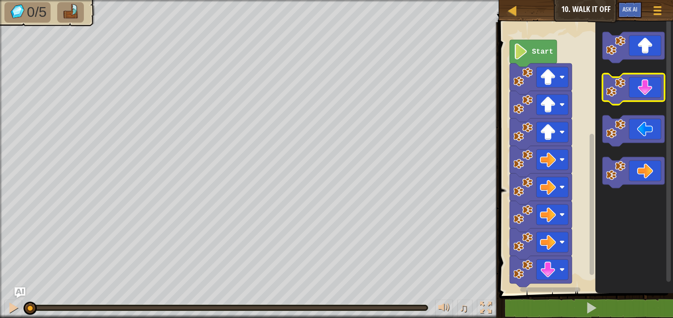
click at [641, 99] on icon "Blockly Workspace" at bounding box center [634, 89] width 62 height 31
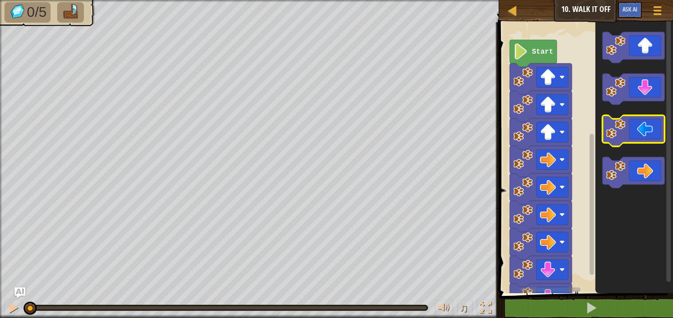
click at [638, 135] on icon "Blockly Workspace" at bounding box center [634, 130] width 62 height 31
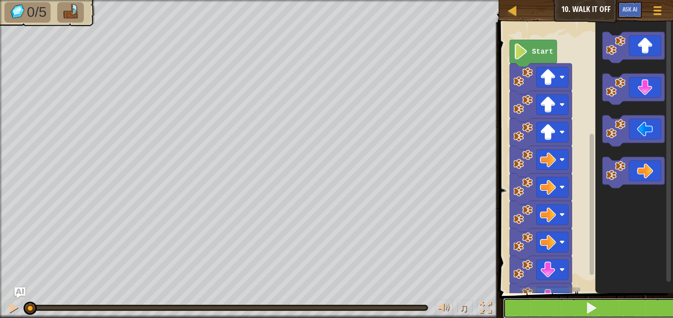
click at [593, 312] on span at bounding box center [591, 308] width 12 height 12
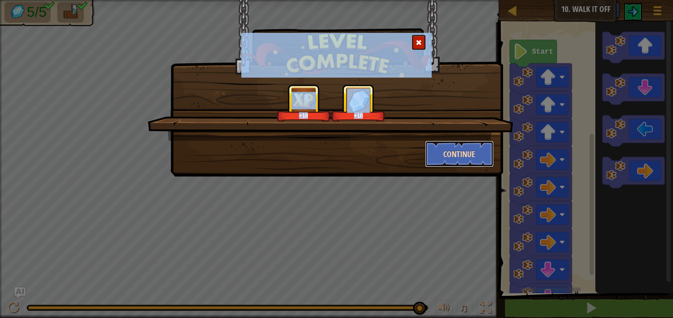
click at [464, 154] on button "Continue" at bounding box center [459, 154] width 69 height 27
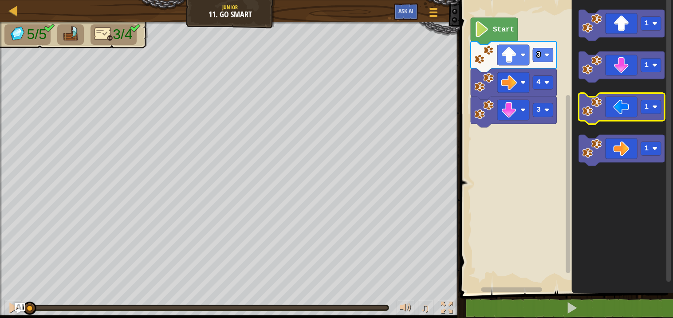
click at [604, 106] on icon "Blockly Workspace" at bounding box center [622, 108] width 86 height 31
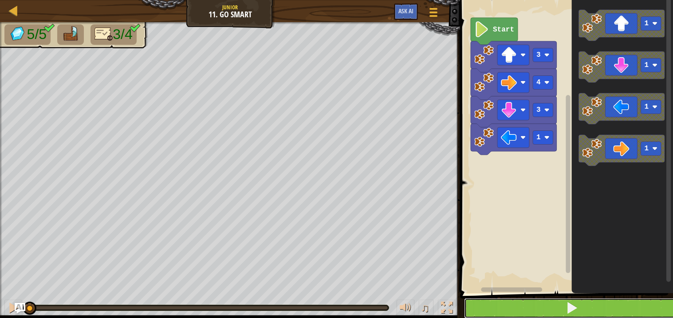
click at [574, 308] on span at bounding box center [572, 308] width 12 height 12
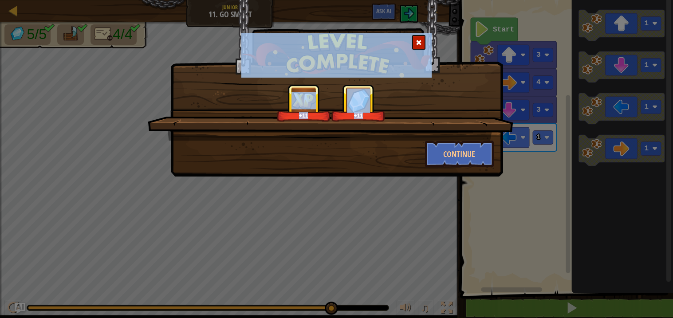
click at [445, 131] on div "+11 +11" at bounding box center [331, 112] width 366 height 56
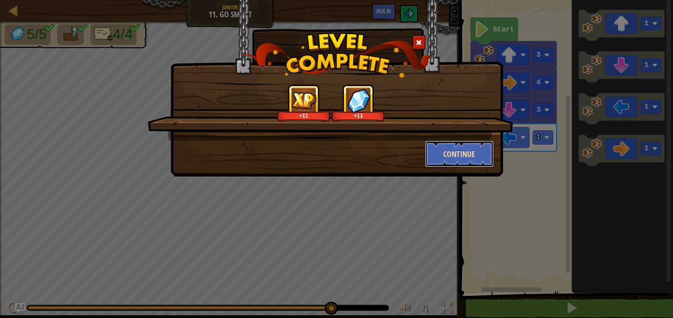
click at [455, 148] on button "Continue" at bounding box center [459, 154] width 69 height 27
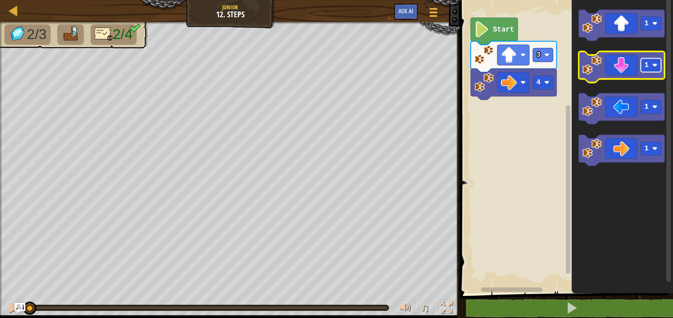
click at [651, 60] on rect "Blockly Workspace" at bounding box center [651, 66] width 20 height 14
click at [623, 73] on icon "Blockly Workspace" at bounding box center [622, 66] width 86 height 31
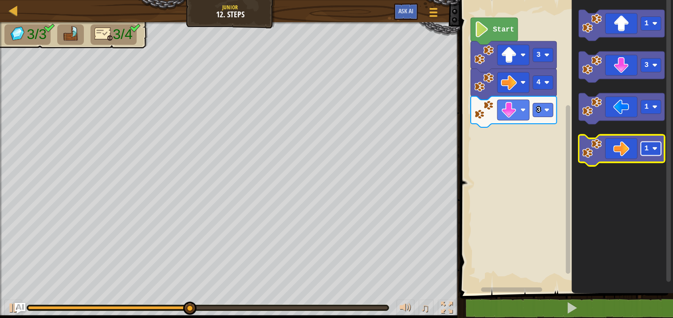
click at [647, 145] on text "1" at bounding box center [647, 149] width 4 height 8
click at [623, 154] on icon "Blockly Workspace" at bounding box center [622, 150] width 86 height 31
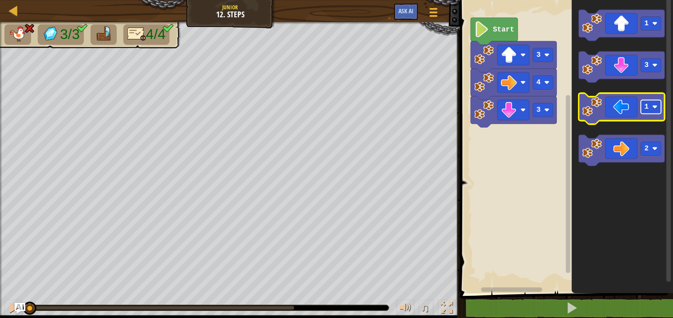
click at [647, 108] on text "1" at bounding box center [647, 107] width 4 height 8
click at [618, 103] on icon "Blockly Workspace" at bounding box center [622, 108] width 86 height 31
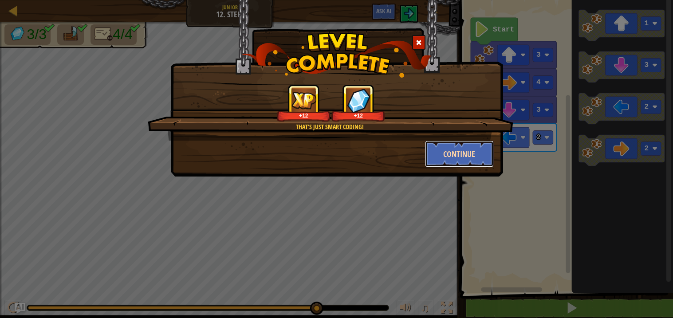
click at [440, 156] on button "Continue" at bounding box center [459, 154] width 69 height 27
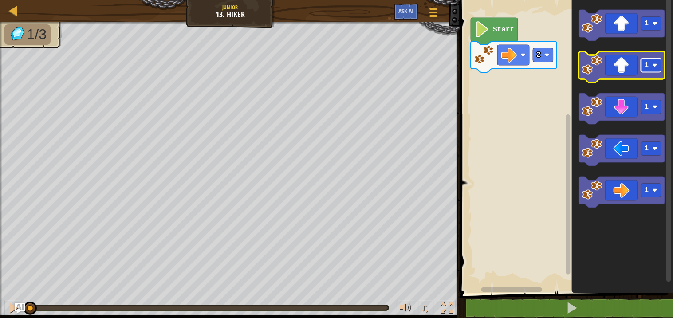
click at [650, 65] on rect "Blockly Workspace" at bounding box center [651, 66] width 20 height 14
click at [626, 67] on icon "Blockly Workspace" at bounding box center [622, 66] width 86 height 31
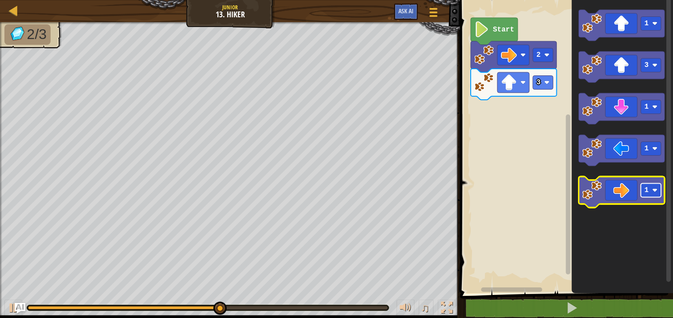
click at [650, 191] on rect "Blockly Workspace" at bounding box center [651, 191] width 20 height 14
click at [601, 195] on image "Blockly Workspace" at bounding box center [593, 191] width 20 height 20
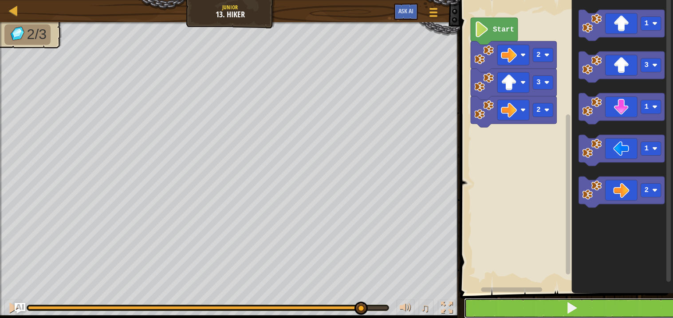
click at [587, 304] on button at bounding box center [572, 308] width 216 height 20
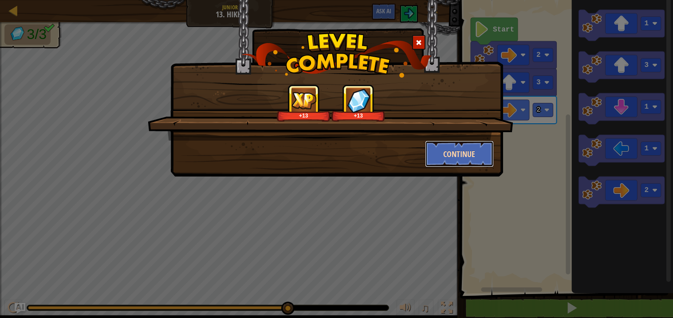
click at [448, 154] on button "Continue" at bounding box center [459, 154] width 69 height 27
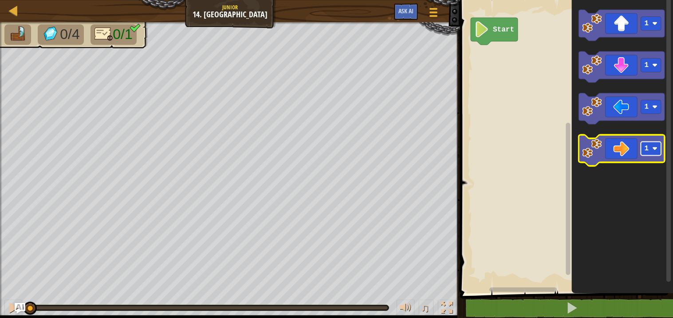
click at [650, 146] on rect "Blockly Workspace" at bounding box center [651, 149] width 20 height 14
click at [591, 144] on image "Blockly Workspace" at bounding box center [593, 149] width 20 height 20
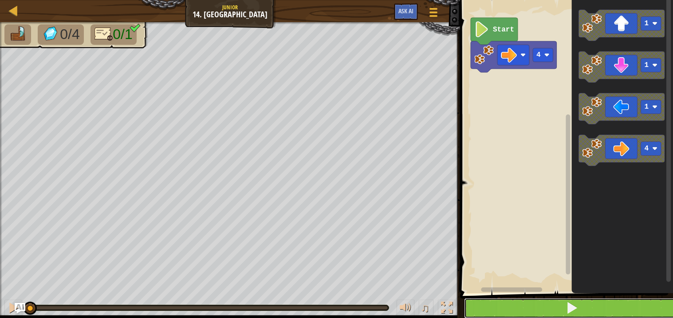
click at [585, 306] on button at bounding box center [572, 308] width 216 height 20
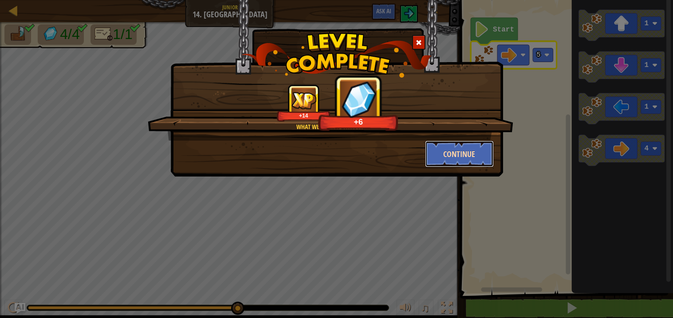
click at [472, 157] on button "Continue" at bounding box center [459, 154] width 69 height 27
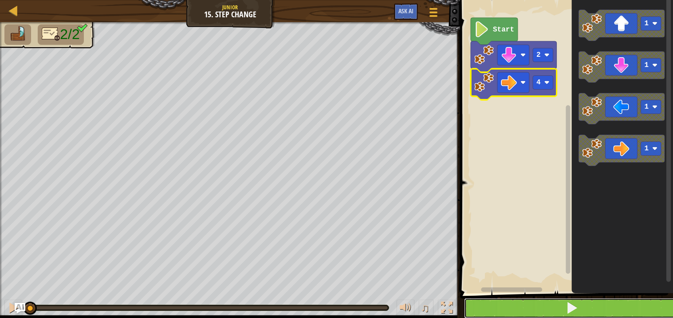
click at [542, 306] on button at bounding box center [572, 308] width 216 height 20
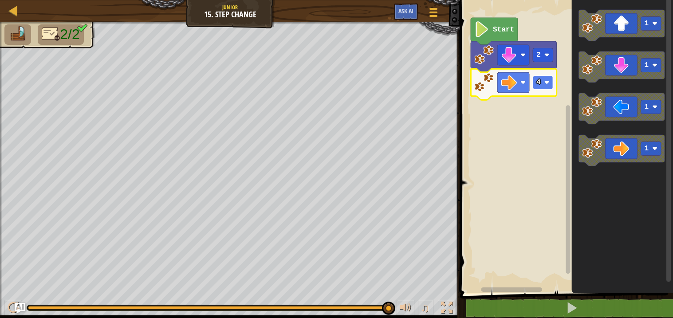
click at [543, 80] on rect "Blockly Workspace" at bounding box center [543, 83] width 20 height 14
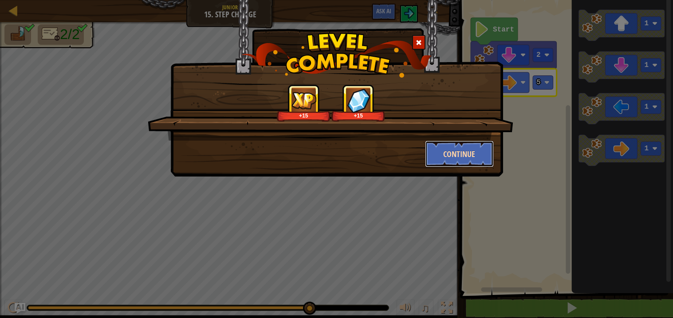
click at [455, 150] on button "Continue" at bounding box center [459, 154] width 69 height 27
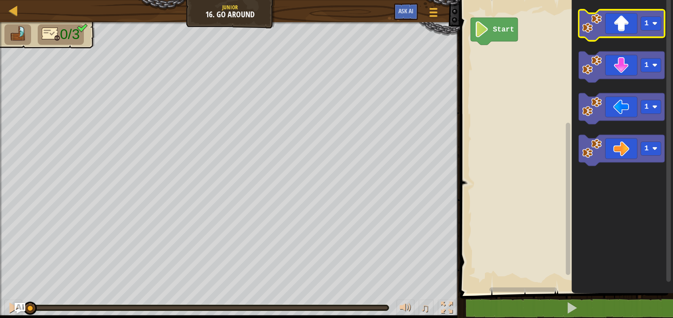
click at [625, 30] on icon "Blockly Workspace" at bounding box center [622, 25] width 86 height 31
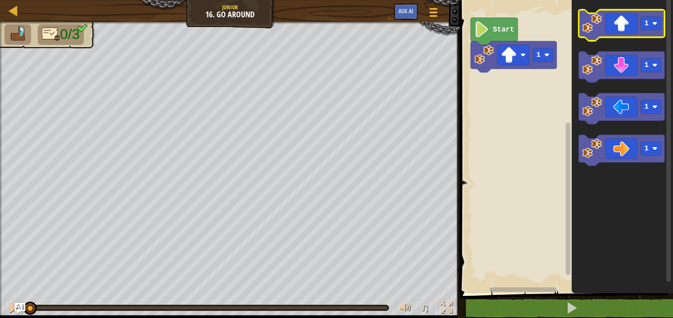
click at [625, 30] on icon "Blockly Workspace" at bounding box center [622, 25] width 86 height 31
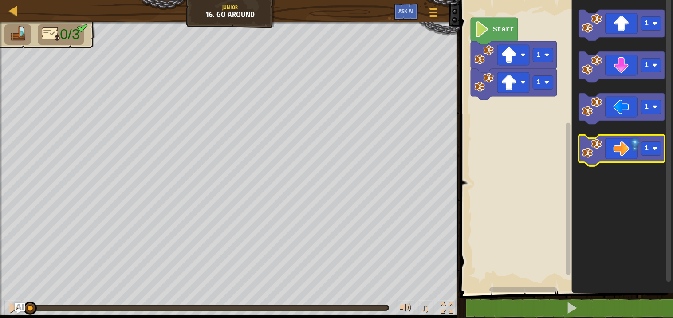
click at [622, 141] on icon "Blockly Workspace" at bounding box center [622, 150] width 86 height 31
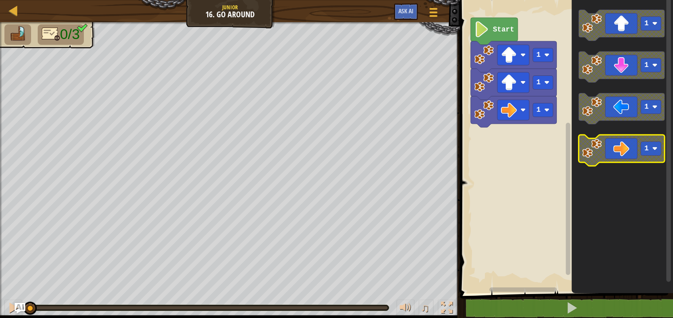
click at [622, 141] on icon "Blockly Workspace" at bounding box center [622, 150] width 86 height 31
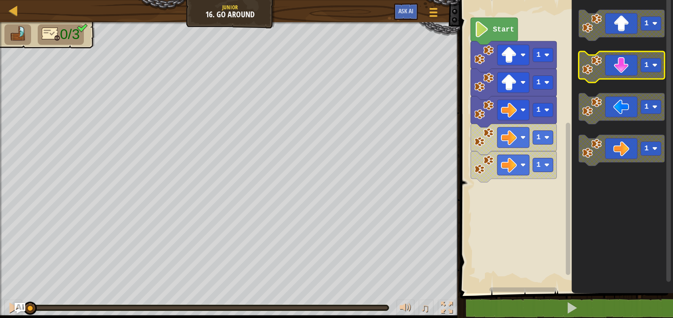
click at [628, 67] on icon "Blockly Workspace" at bounding box center [622, 66] width 86 height 31
click at [627, 70] on icon "Blockly Workspace" at bounding box center [622, 66] width 86 height 31
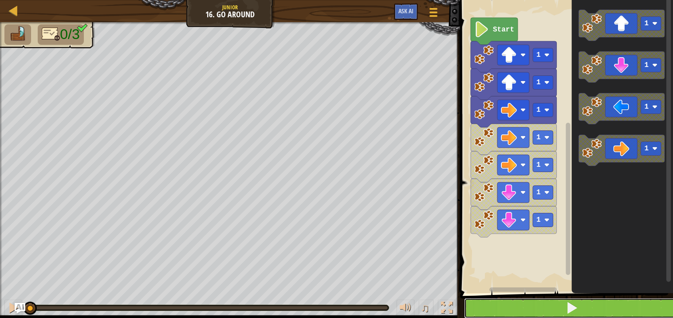
click at [599, 312] on button at bounding box center [572, 308] width 216 height 20
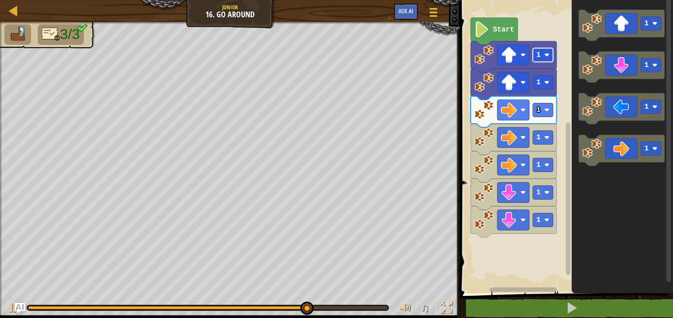
click at [540, 59] on rect "Blockly Workspace" at bounding box center [543, 55] width 20 height 14
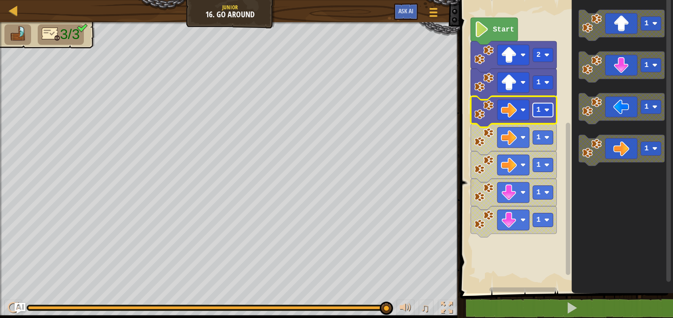
click at [544, 110] on rect "Blockly Workspace" at bounding box center [543, 110] width 20 height 14
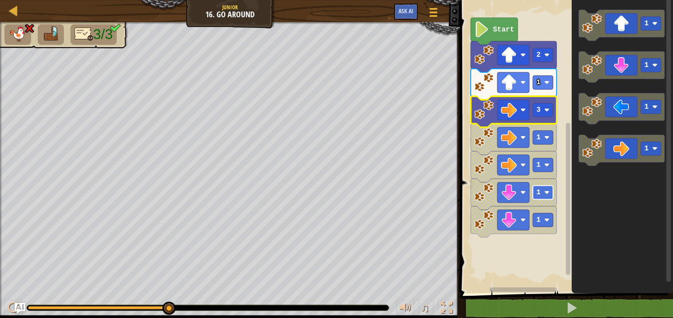
click at [544, 193] on rect "Blockly Workspace" at bounding box center [543, 193] width 20 height 14
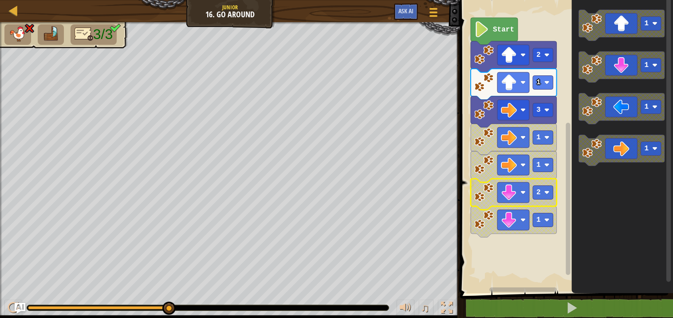
click at [487, 87] on image "Blockly Workspace" at bounding box center [484, 83] width 20 height 20
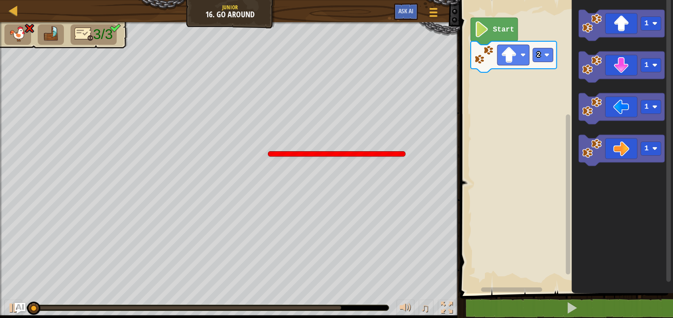
click at [614, 153] on icon "Blockly Workspace" at bounding box center [622, 150] width 86 height 31
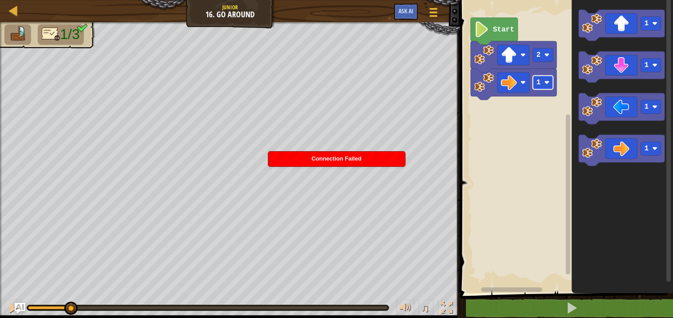
click at [538, 83] on text "1" at bounding box center [539, 83] width 4 height 8
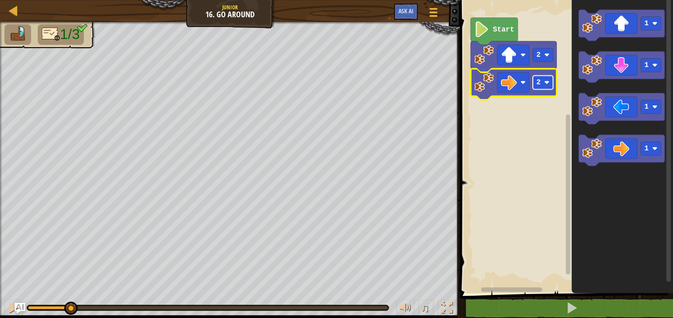
click at [538, 80] on text "2" at bounding box center [539, 83] width 4 height 8
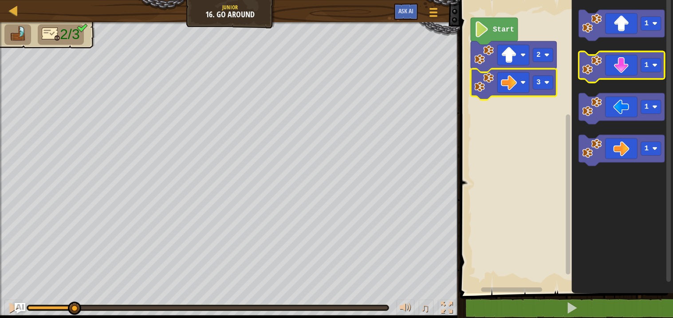
click at [621, 73] on icon "Blockly Workspace" at bounding box center [622, 66] width 86 height 31
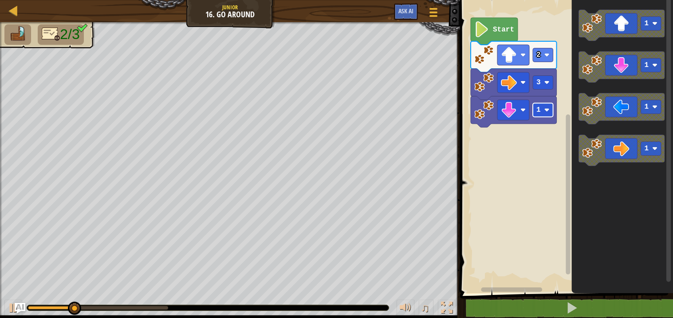
click at [538, 116] on rect "Blockly Workspace" at bounding box center [543, 110] width 20 height 14
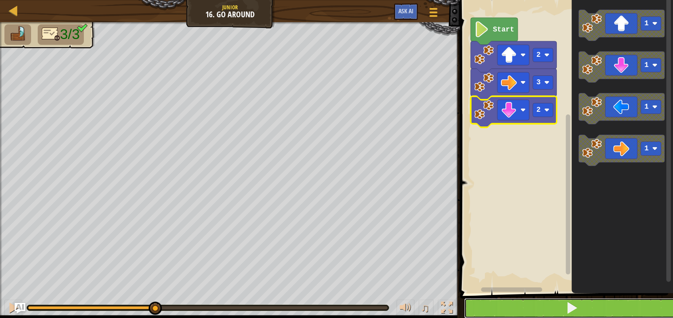
click at [543, 306] on button at bounding box center [572, 308] width 216 height 20
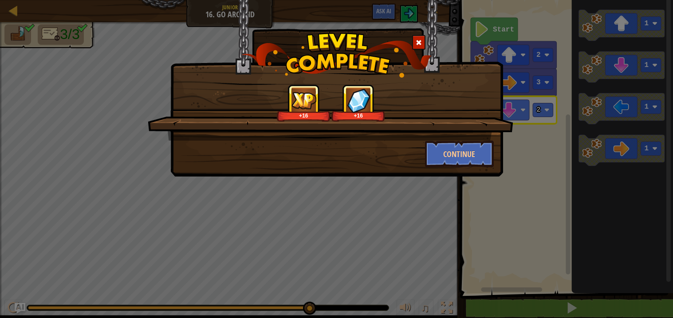
click at [461, 135] on div "+16 +16" at bounding box center [331, 112] width 366 height 56
click at [462, 155] on button "Continue" at bounding box center [459, 154] width 69 height 27
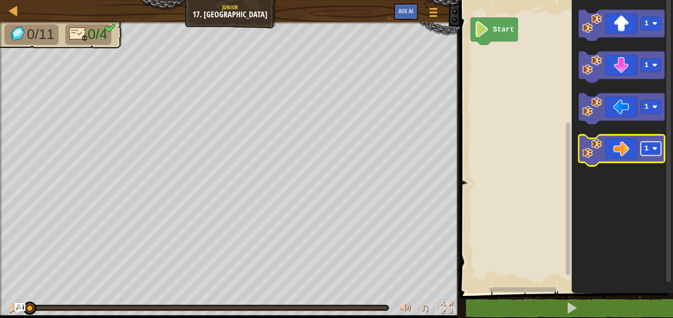
click at [647, 146] on text "1" at bounding box center [647, 149] width 4 height 8
click at [617, 156] on icon "Blockly Workspace" at bounding box center [622, 150] width 86 height 31
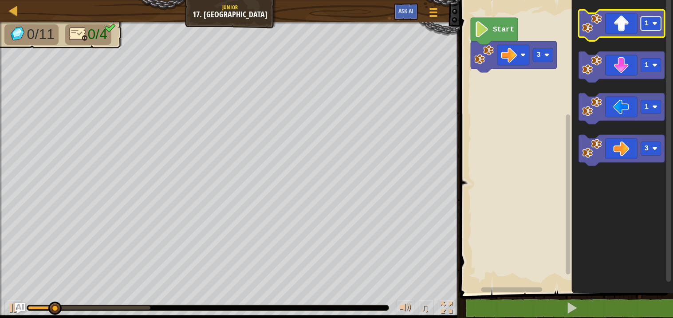
click at [655, 25] on image "Blockly Workspace" at bounding box center [654, 23] width 5 height 5
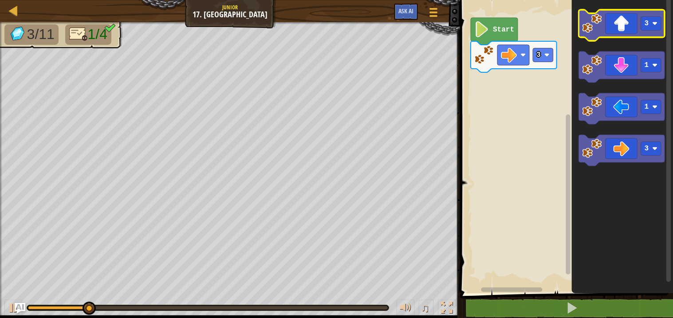
click at [627, 25] on icon "Blockly Workspace" at bounding box center [622, 25] width 86 height 31
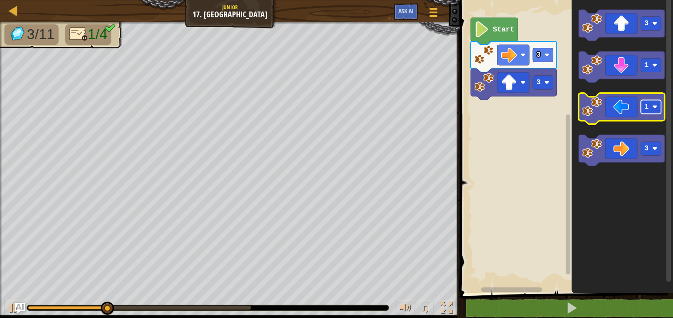
click at [649, 104] on rect "Blockly Workspace" at bounding box center [651, 107] width 20 height 14
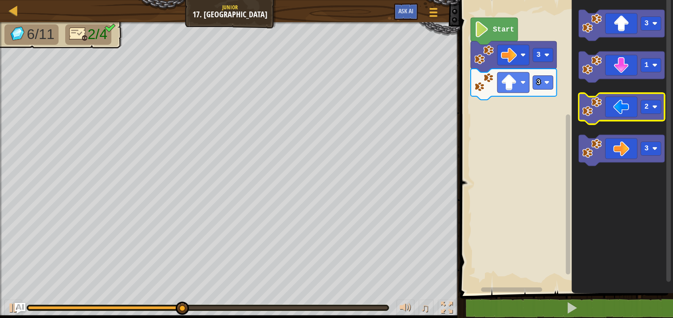
click at [647, 118] on icon "Blockly Workspace" at bounding box center [622, 108] width 86 height 31
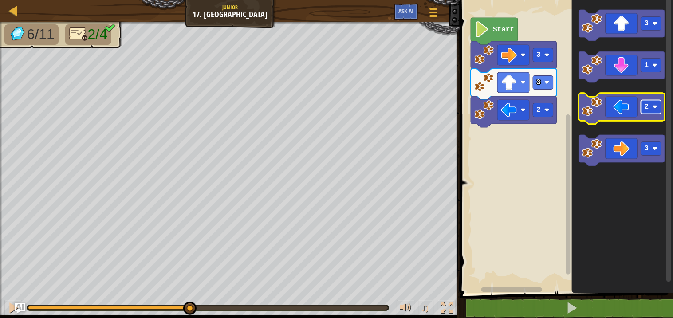
click at [647, 108] on text "2" at bounding box center [647, 107] width 4 height 8
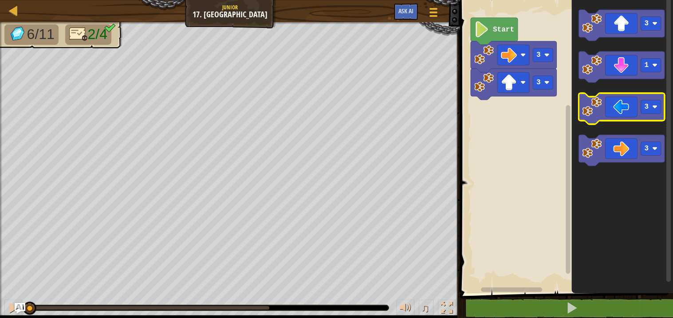
click at [591, 112] on image "Blockly Workspace" at bounding box center [593, 107] width 20 height 20
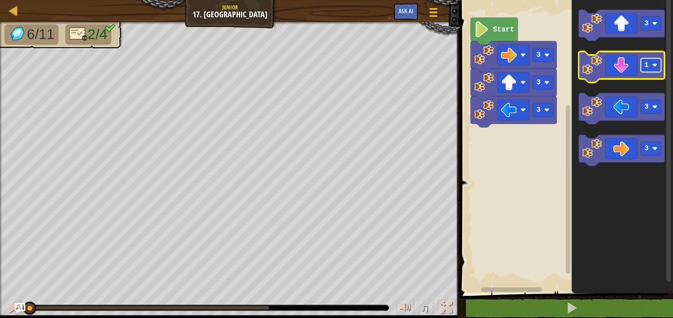
click at [658, 68] on rect "Blockly Workspace" at bounding box center [651, 66] width 20 height 14
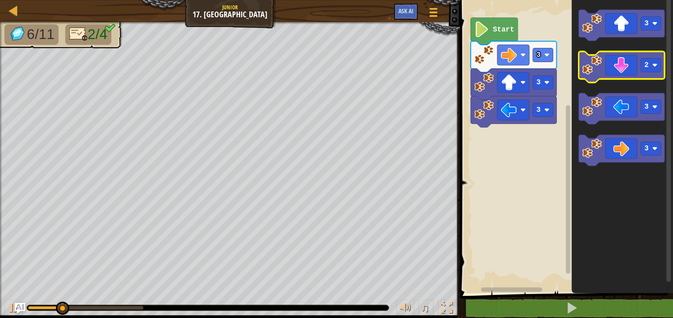
click at [617, 67] on icon "Blockly Workspace" at bounding box center [622, 66] width 86 height 31
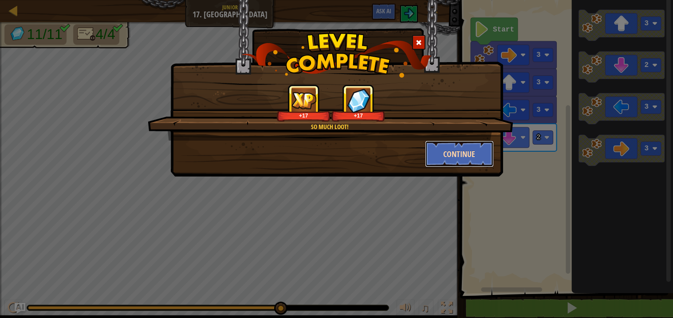
click at [472, 150] on button "Continue" at bounding box center [459, 154] width 69 height 27
